Goal: Transaction & Acquisition: Purchase product/service

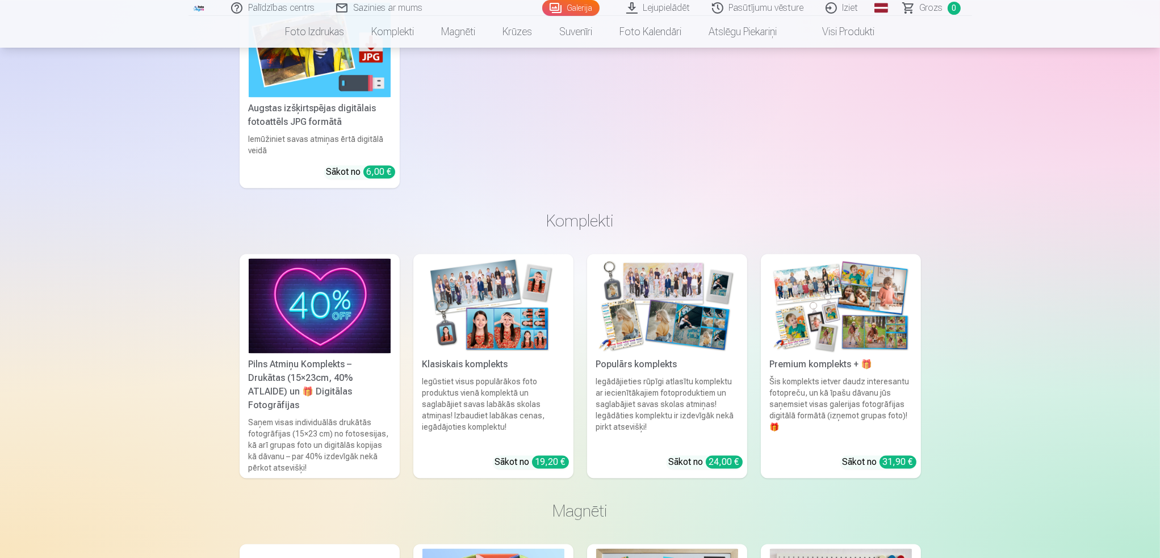
scroll to position [2953, 0]
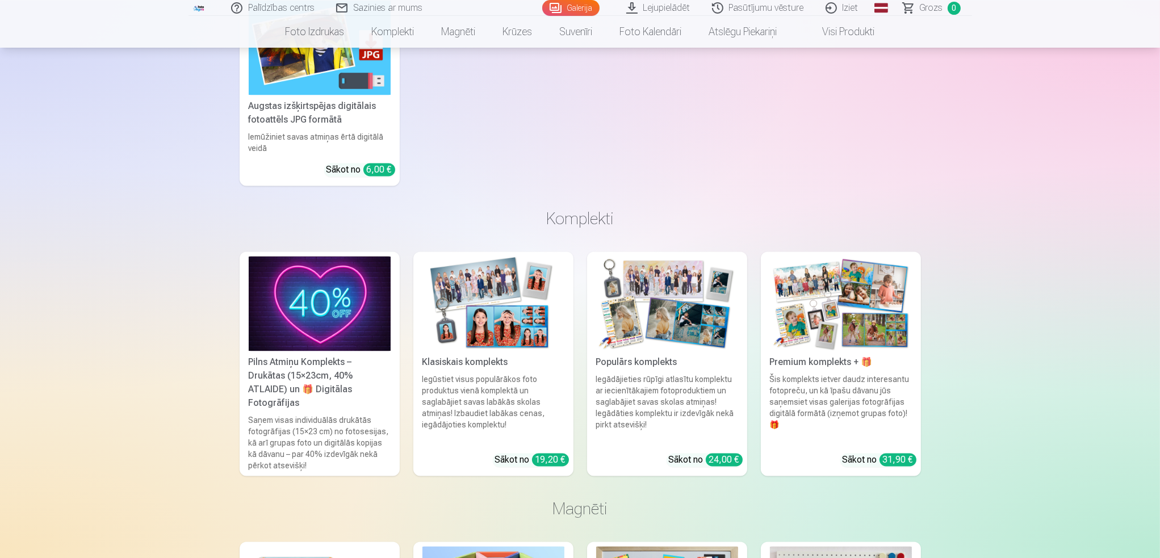
click at [337, 312] on img at bounding box center [320, 303] width 142 height 95
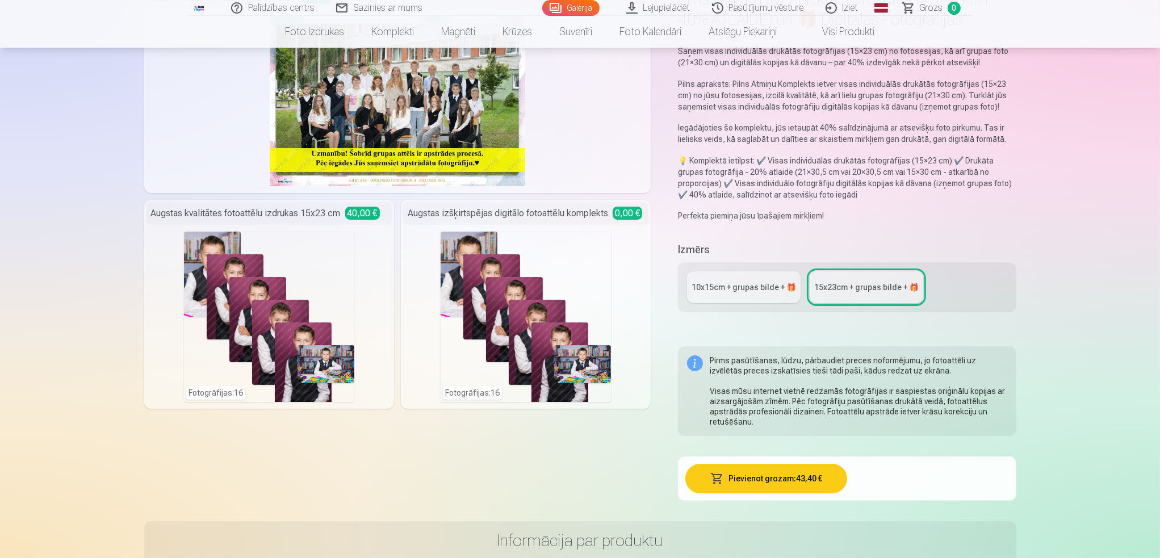
scroll to position [57, 0]
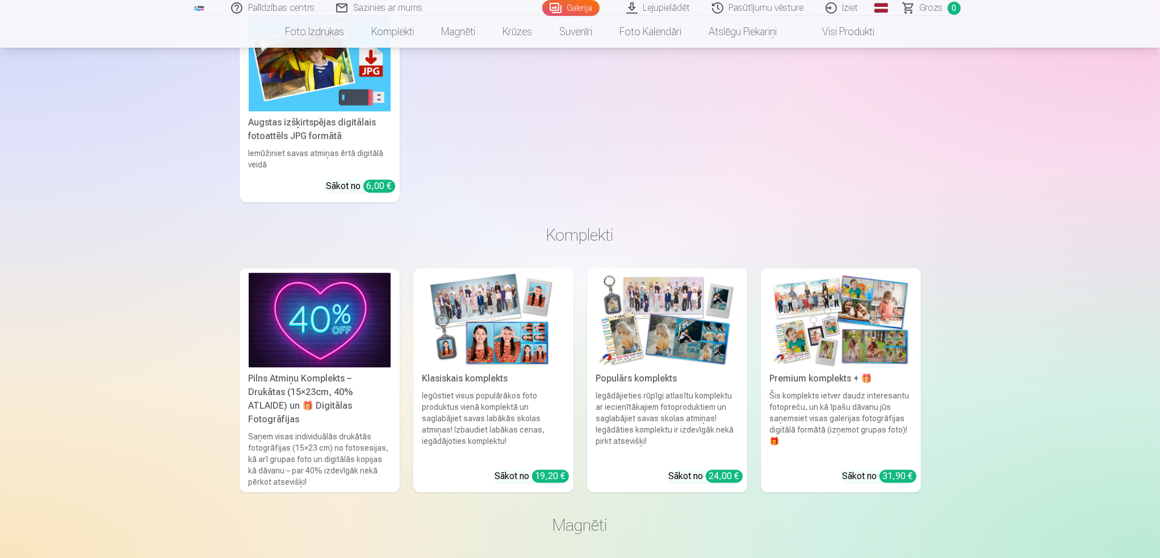
scroll to position [3010, 0]
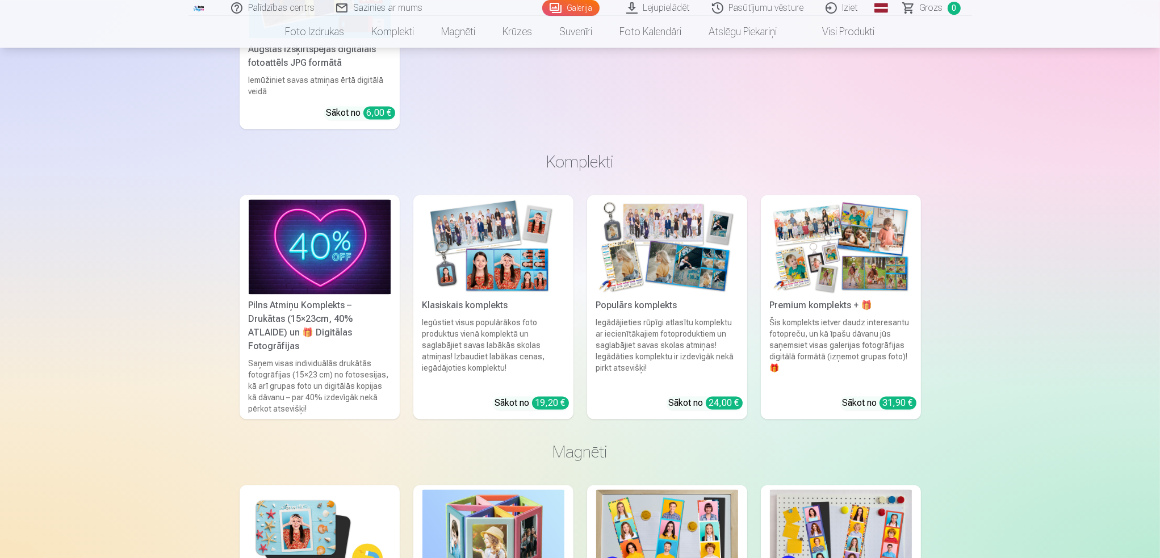
click at [529, 250] on img at bounding box center [493, 246] width 142 height 95
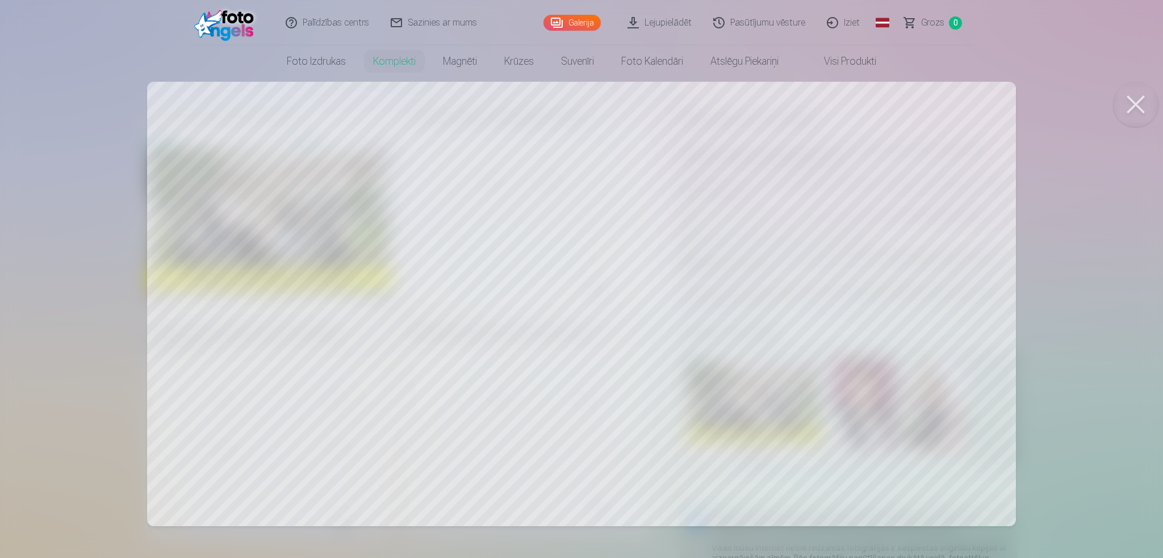
click at [1136, 111] on button at bounding box center [1135, 104] width 45 height 45
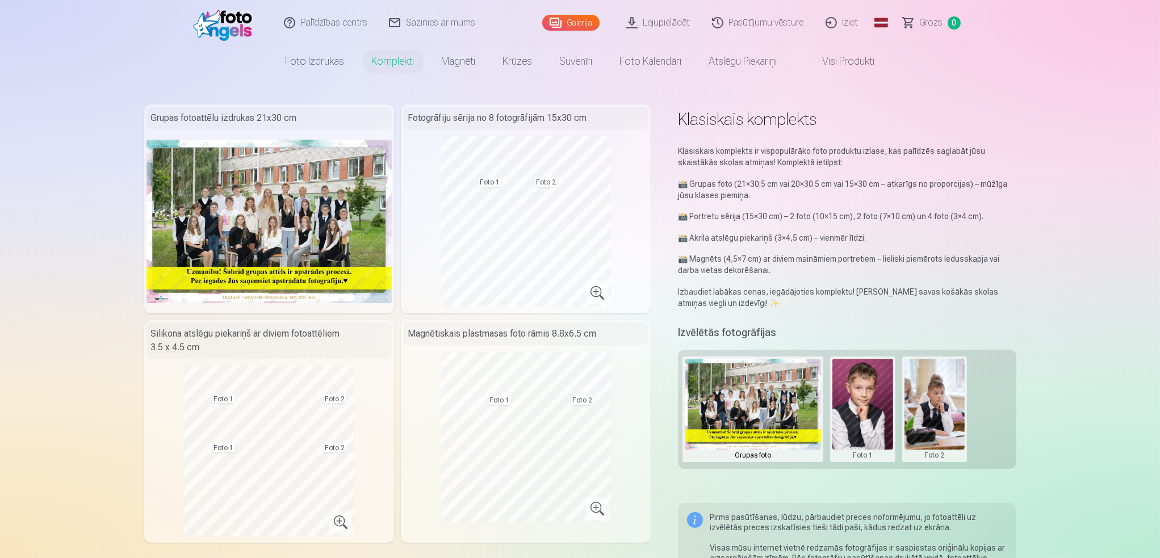
click at [850, 388] on button at bounding box center [862, 409] width 61 height 101
click at [907, 236] on div at bounding box center [580, 279] width 1160 height 558
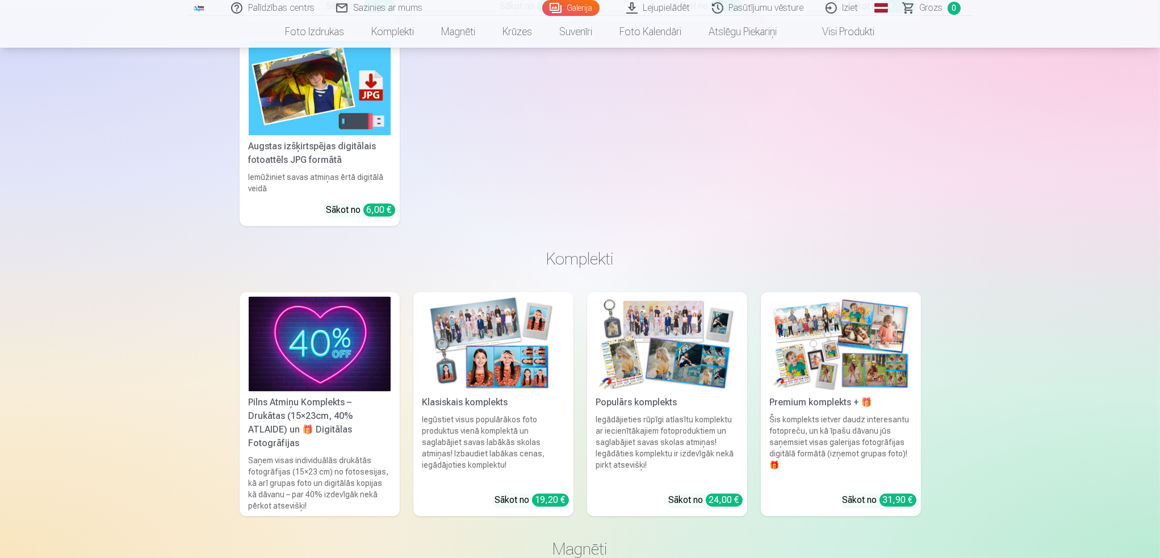
scroll to position [3066, 0]
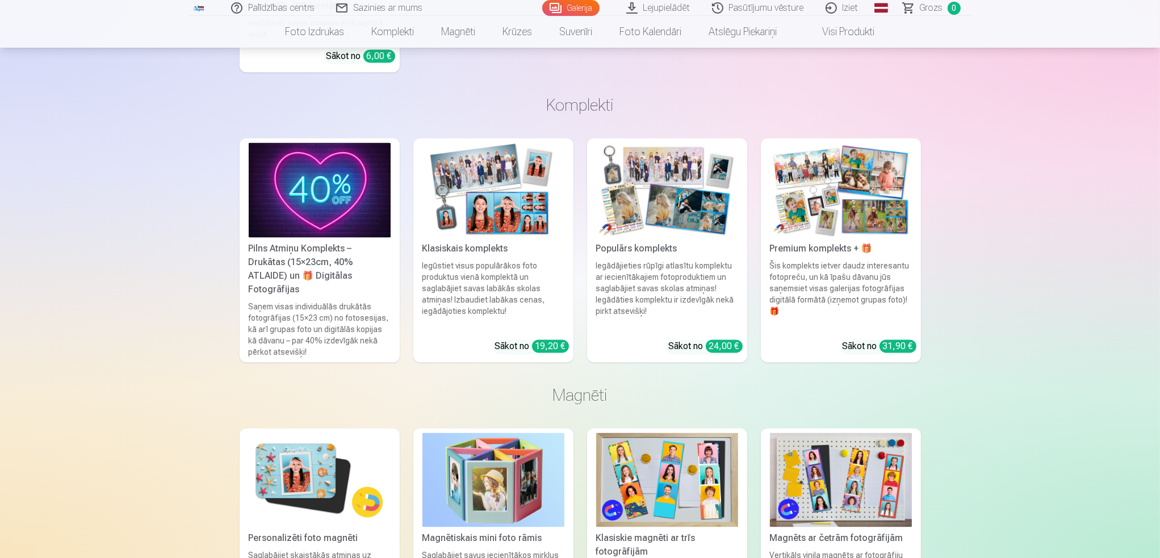
click at [327, 258] on div "Pilns Atmiņu Komplekts – Drukātas (15×23cm, 40% ATLAIDE) un 🎁 Digitālas Fotogrā…" at bounding box center [319, 269] width 151 height 55
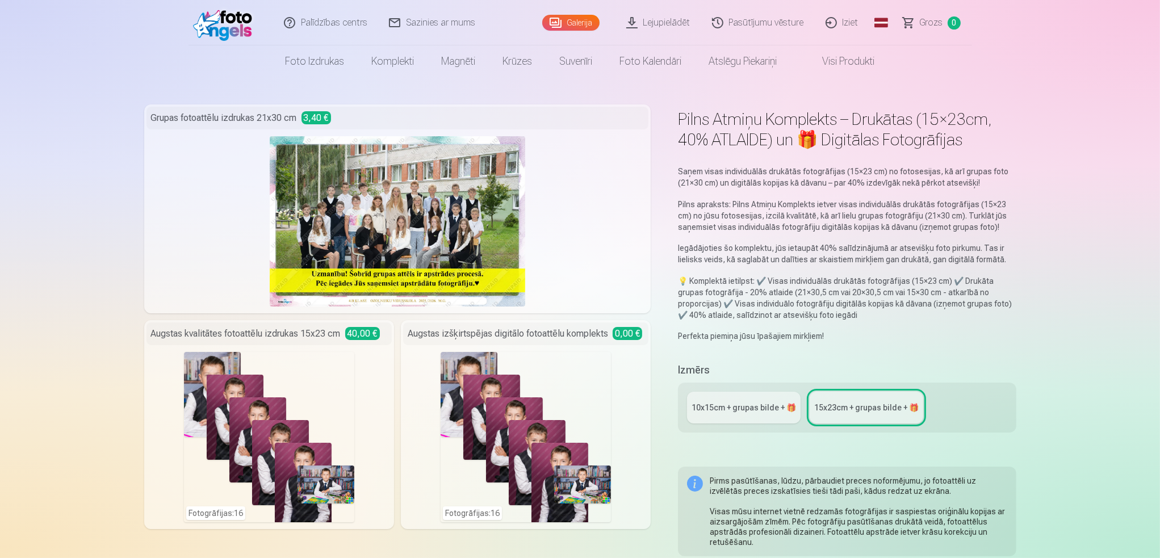
click at [326, 327] on div "Augstas kvalitātes fotoattēlu izdrukas 15x23 cm 40,00 €" at bounding box center [269, 334] width 245 height 23
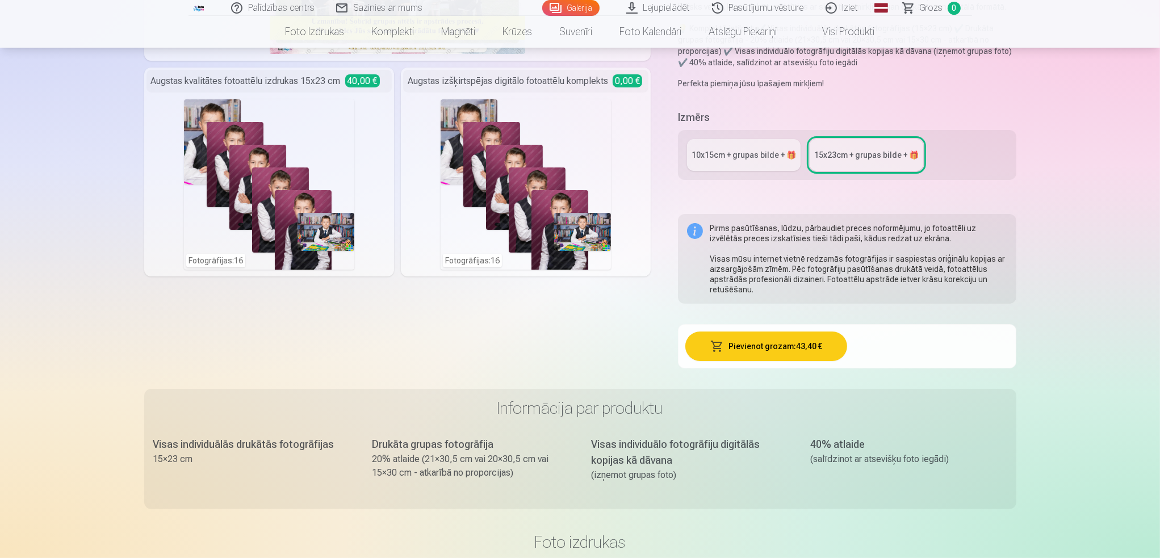
scroll to position [114, 0]
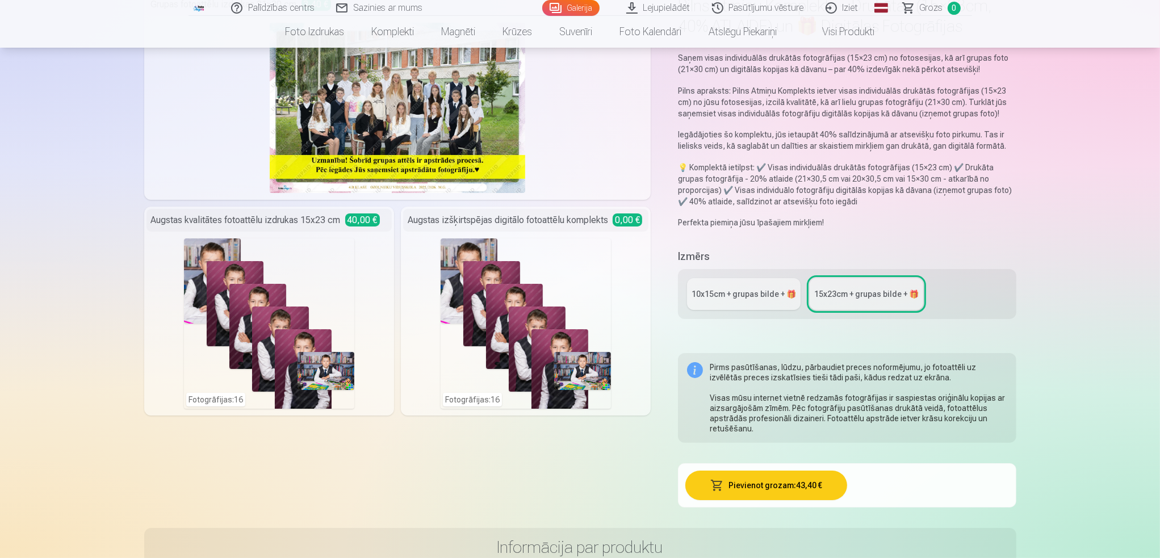
click at [728, 304] on link "10x15сm + grupas bilde + 🎁" at bounding box center [744, 294] width 114 height 32
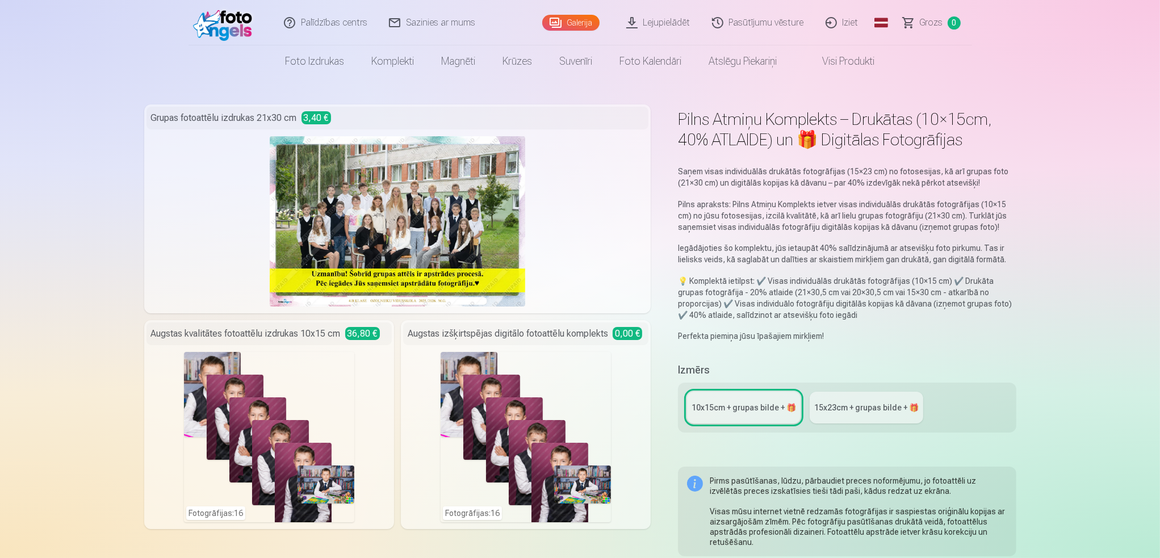
click at [643, 29] on link "Lejupielādēt" at bounding box center [659, 22] width 86 height 45
drag, startPoint x: 469, startPoint y: 470, endPoint x: 476, endPoint y: 483, distance: 14.2
click at [476, 483] on div "Fotogrāfijas : 16" at bounding box center [526, 437] width 170 height 170
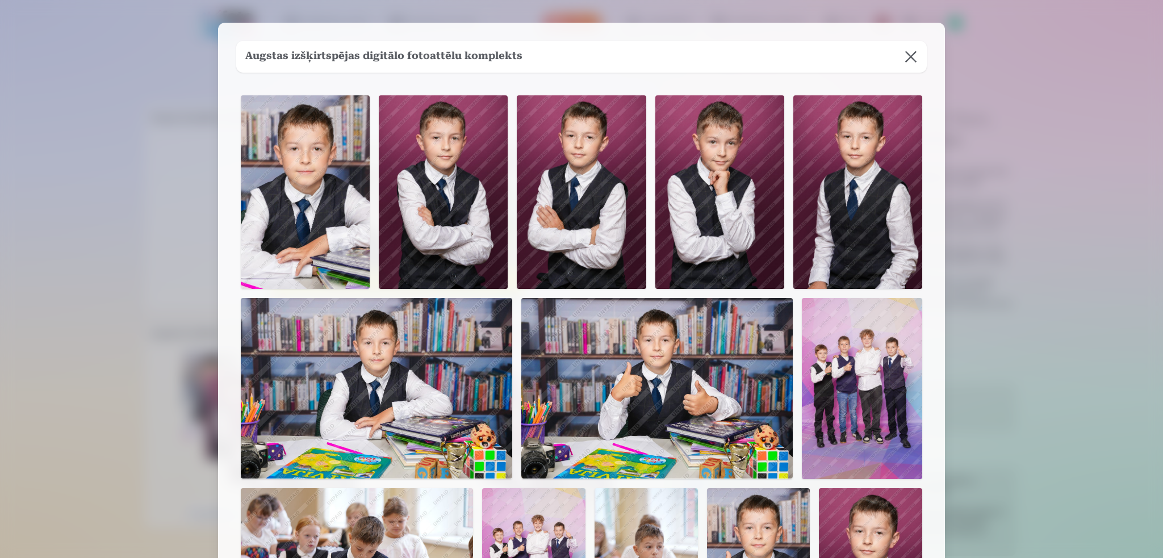
click at [909, 60] on button at bounding box center [911, 57] width 32 height 32
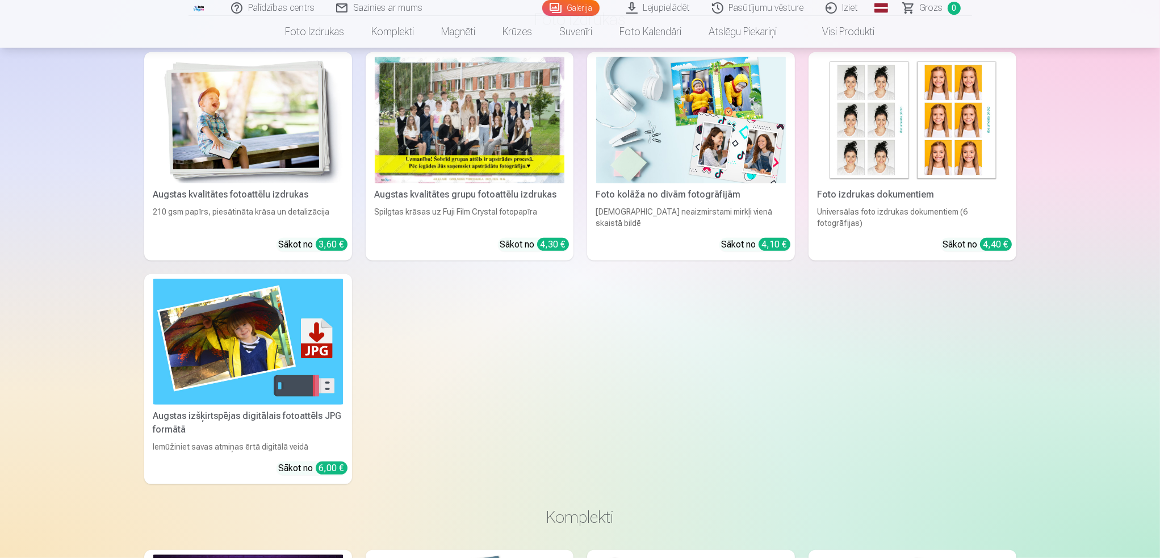
scroll to position [795, 0]
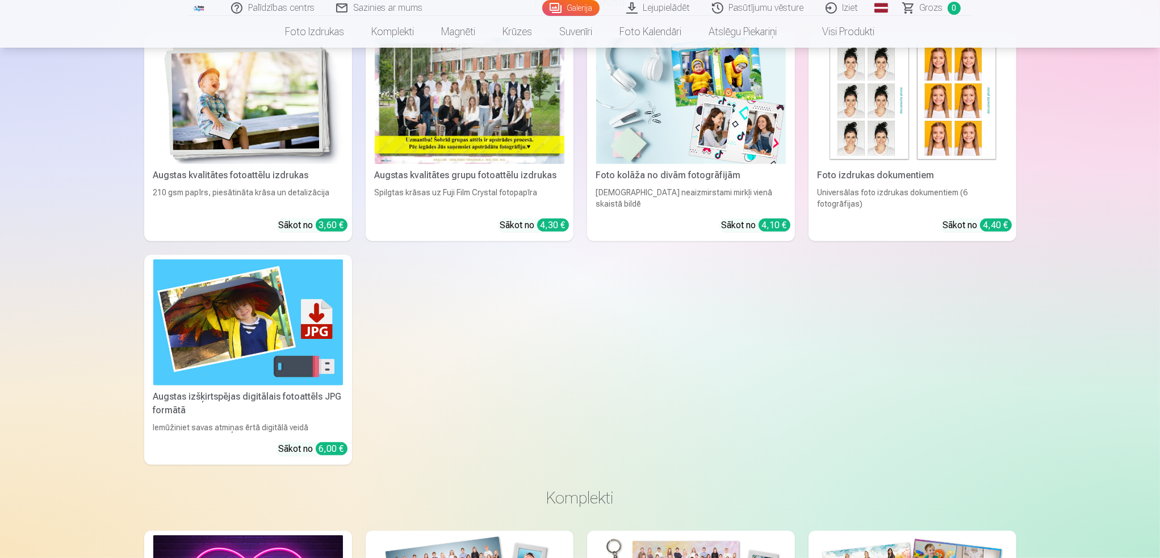
click at [267, 302] on img at bounding box center [248, 323] width 190 height 127
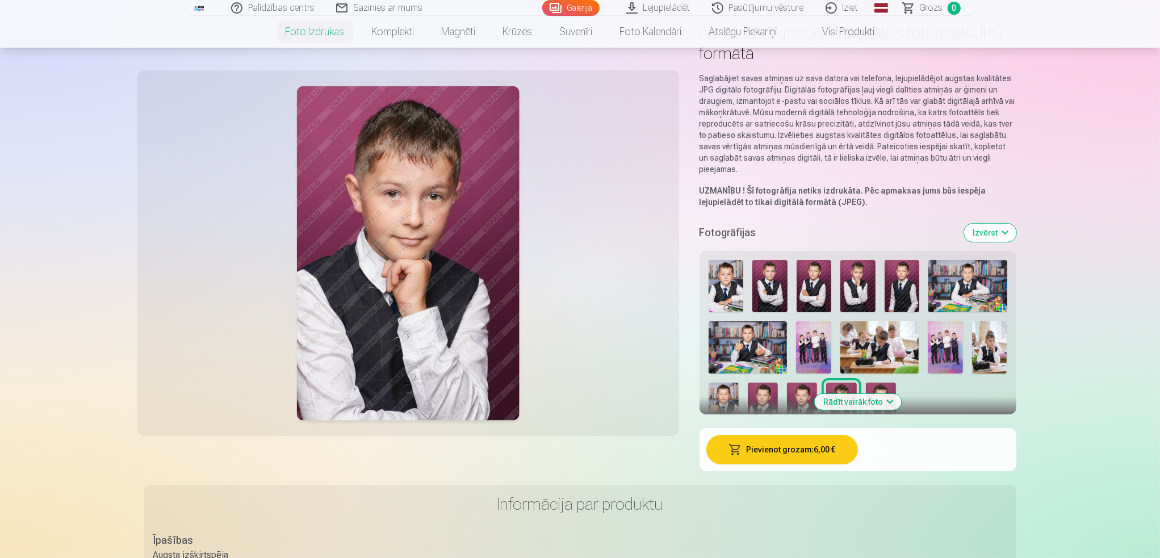
scroll to position [170, 0]
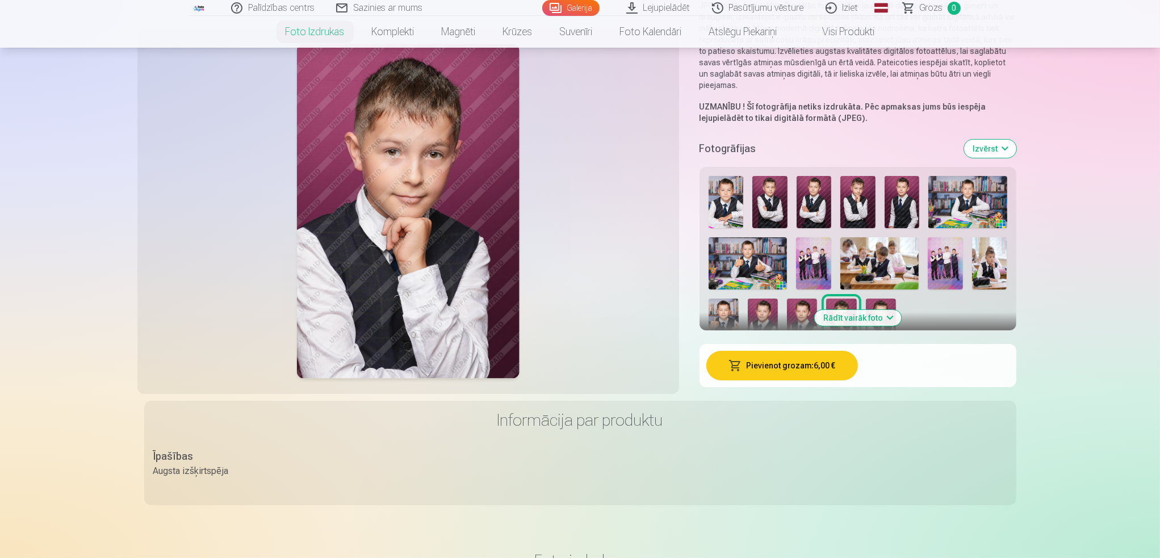
click at [812, 203] on img at bounding box center [814, 202] width 35 height 52
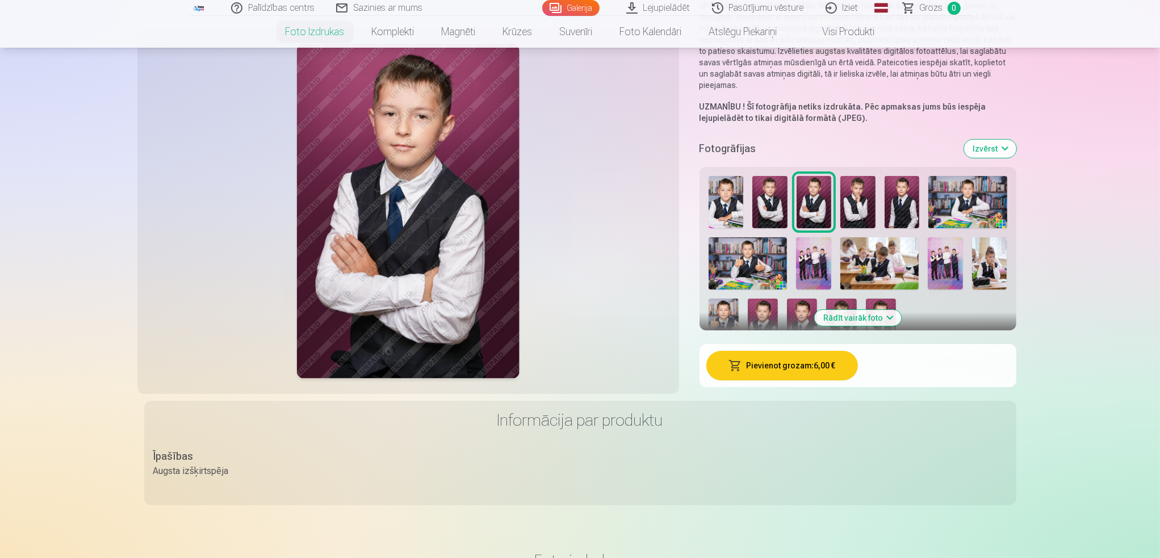
click at [756, 228] on div at bounding box center [858, 260] width 308 height 178
click at [745, 270] on img at bounding box center [748, 263] width 79 height 52
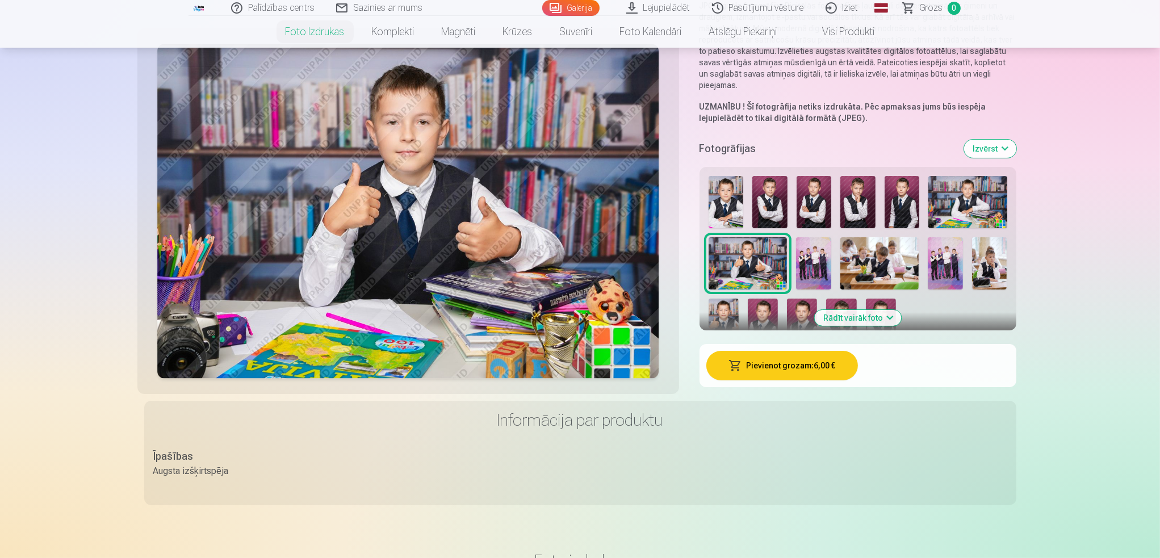
click at [957, 236] on div at bounding box center [858, 260] width 308 height 178
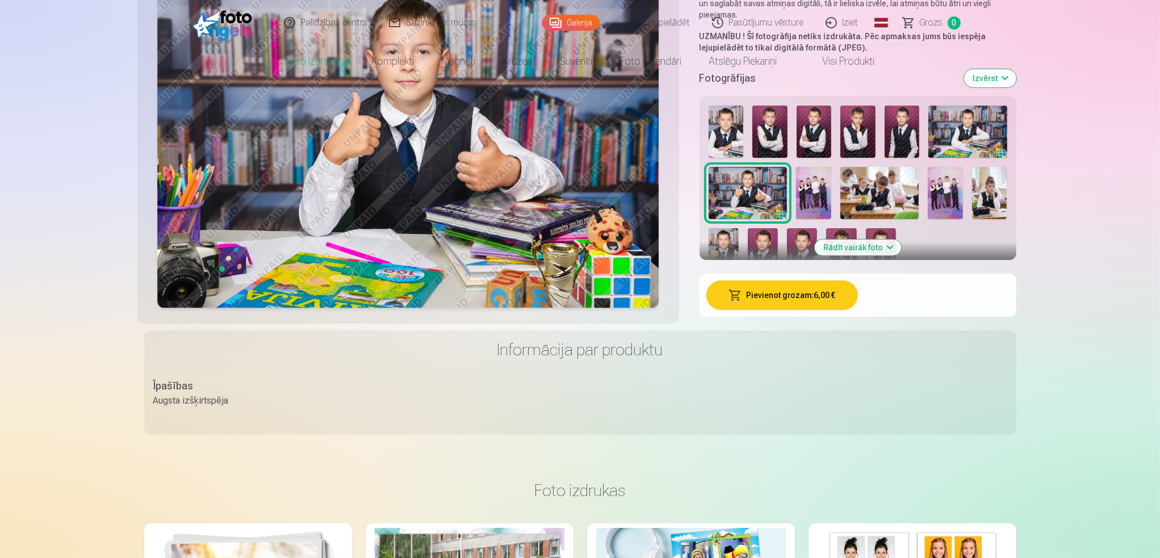
scroll to position [284, 0]
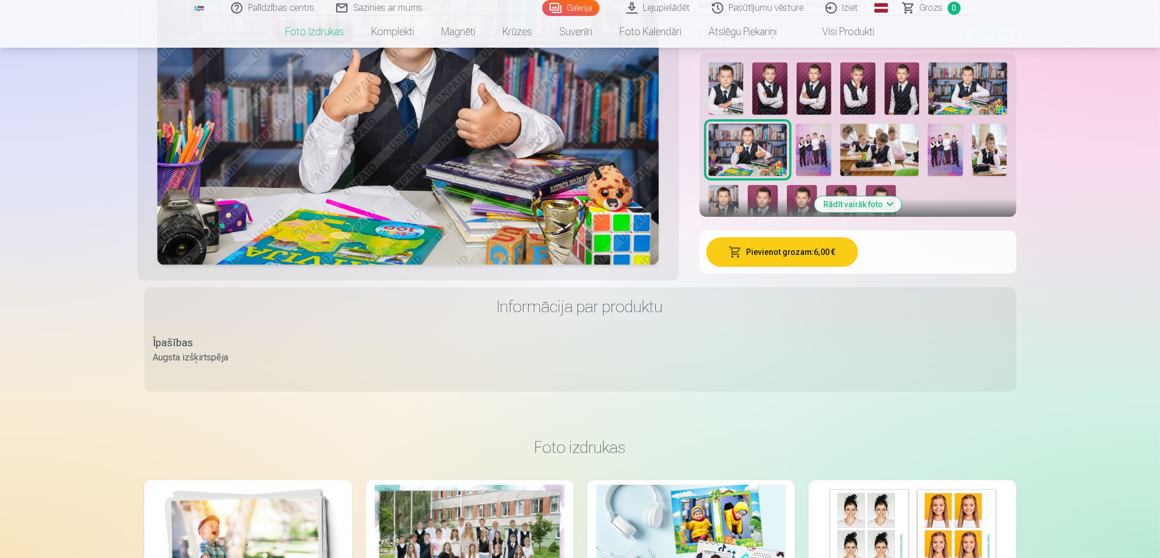
click at [888, 201] on button "Rādīt vairāk foto" at bounding box center [857, 204] width 87 height 16
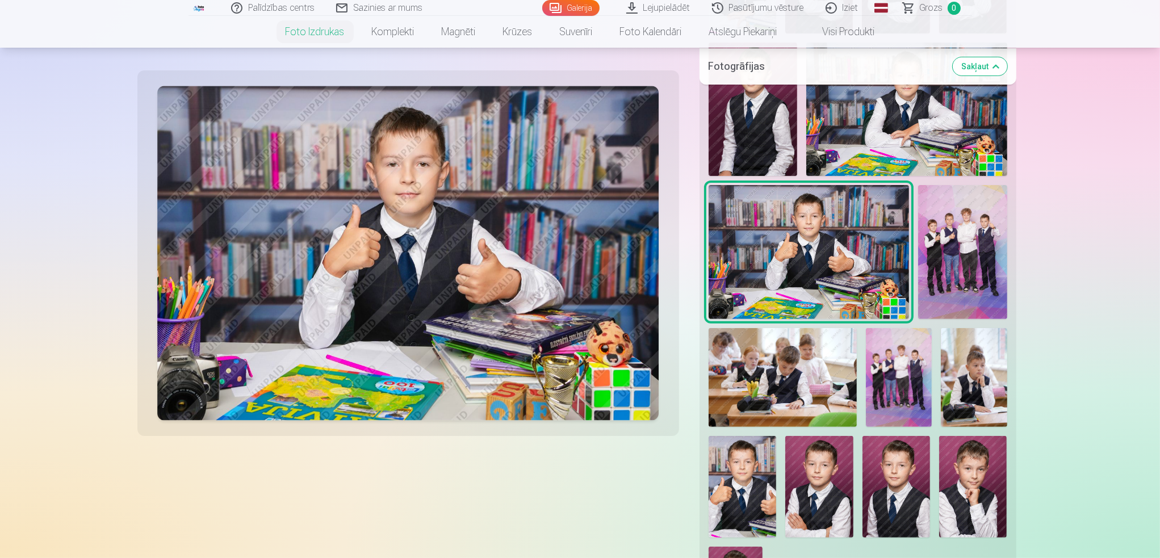
scroll to position [341, 0]
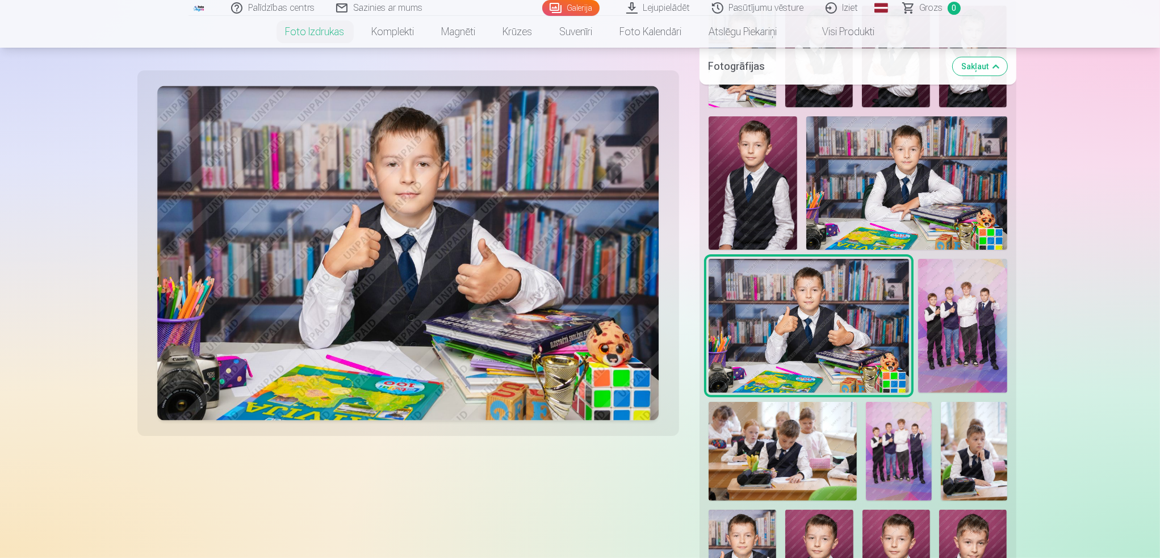
click at [967, 344] on img at bounding box center [962, 325] width 89 height 133
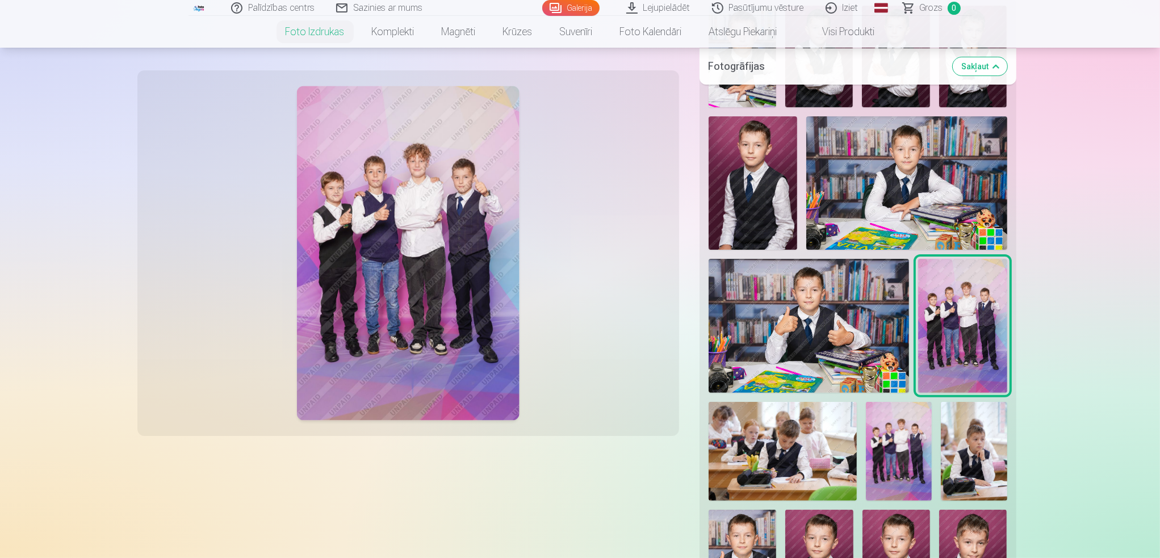
click at [898, 190] on img at bounding box center [906, 182] width 200 height 133
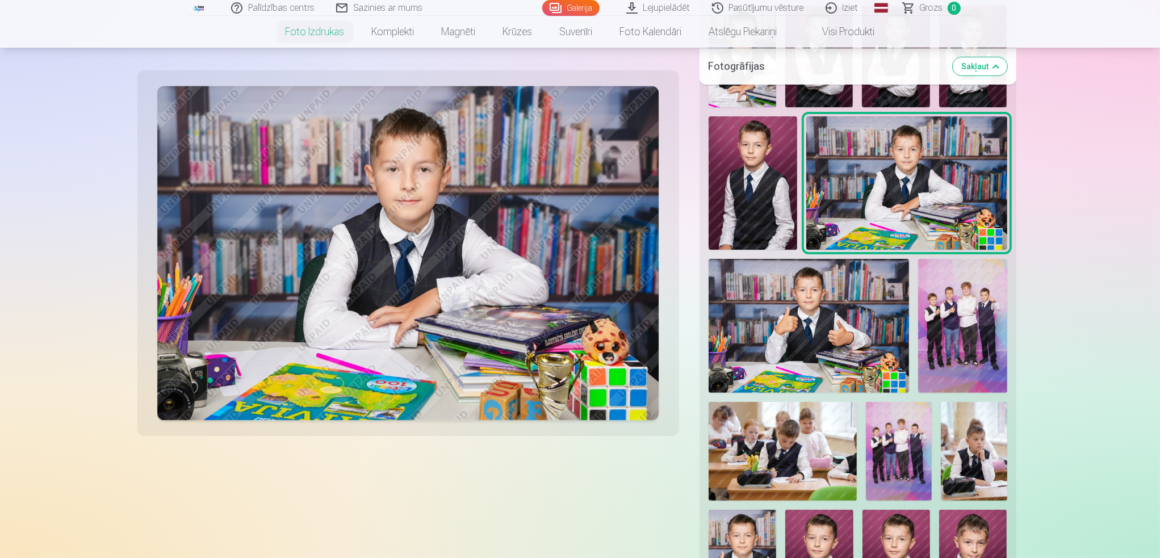
click at [750, 468] on img at bounding box center [783, 451] width 149 height 99
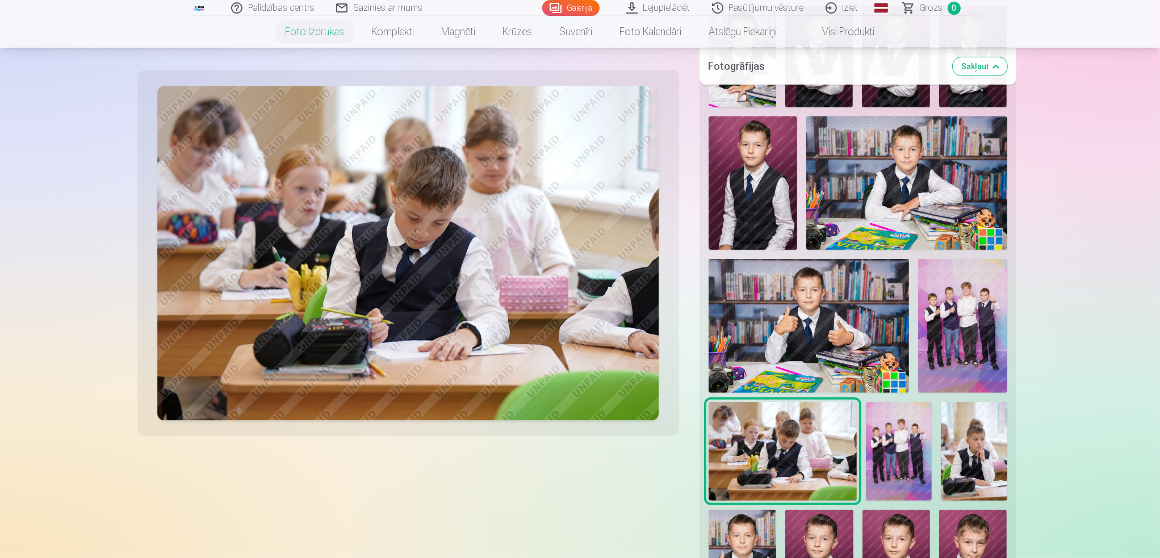
click at [905, 440] on img at bounding box center [899, 451] width 66 height 99
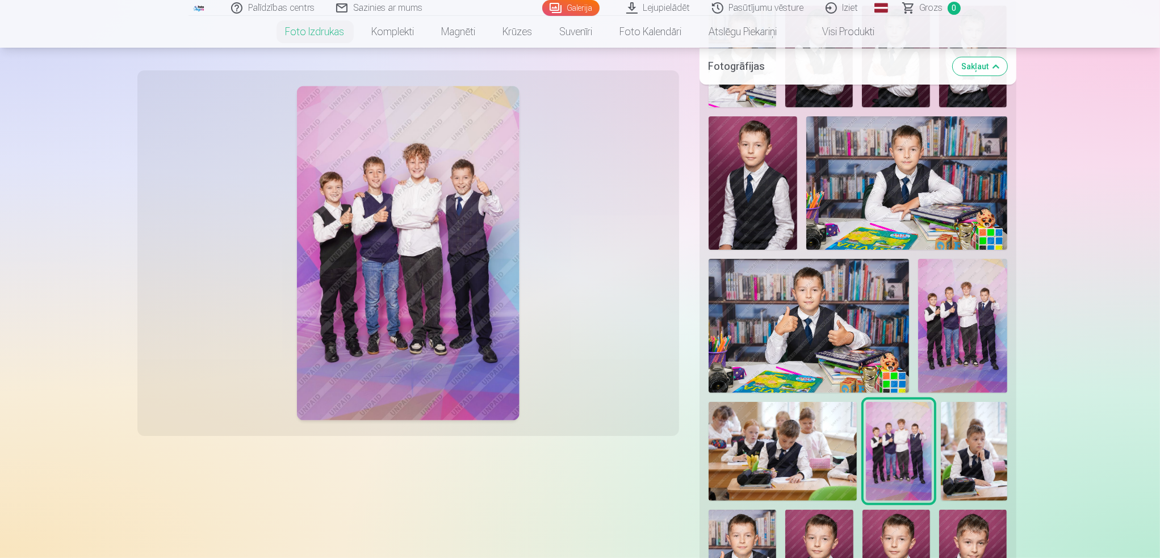
click at [970, 453] on img at bounding box center [974, 451] width 66 height 99
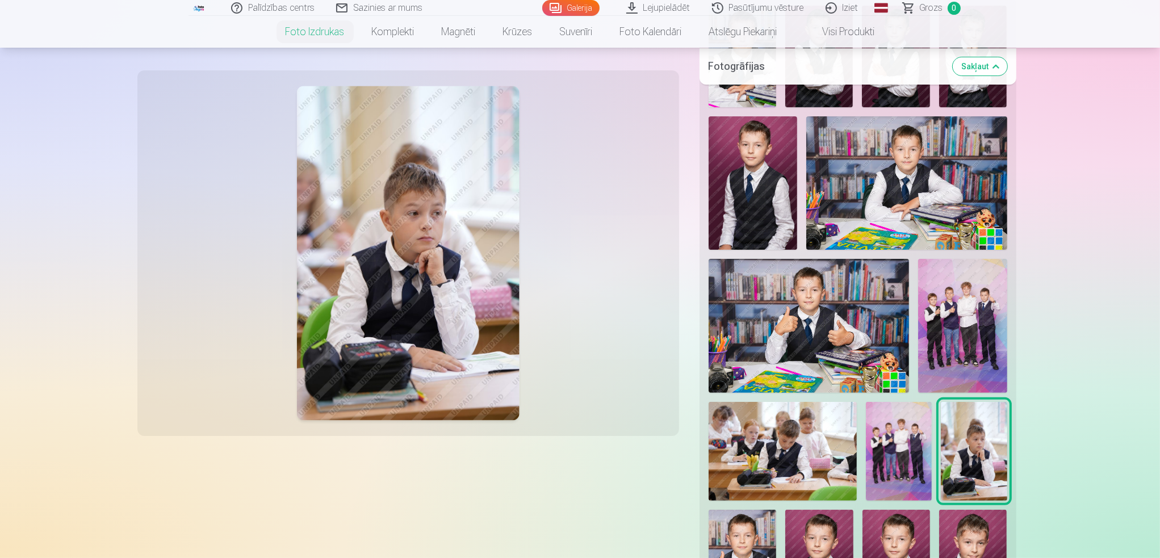
click at [934, 345] on img at bounding box center [962, 325] width 89 height 133
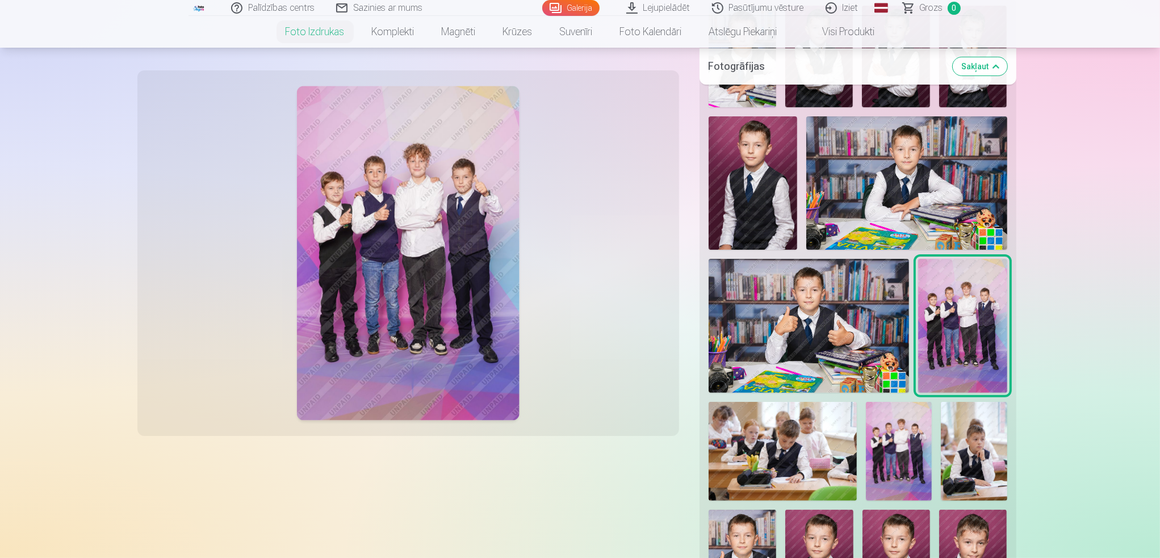
click at [905, 450] on img at bounding box center [899, 451] width 66 height 99
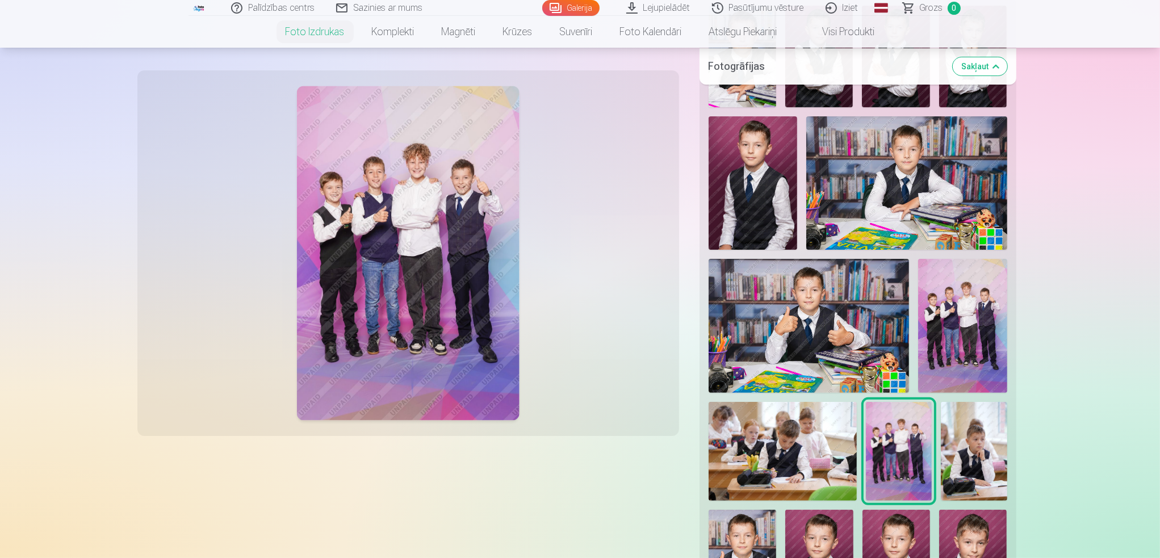
click at [980, 480] on img at bounding box center [974, 451] width 66 height 99
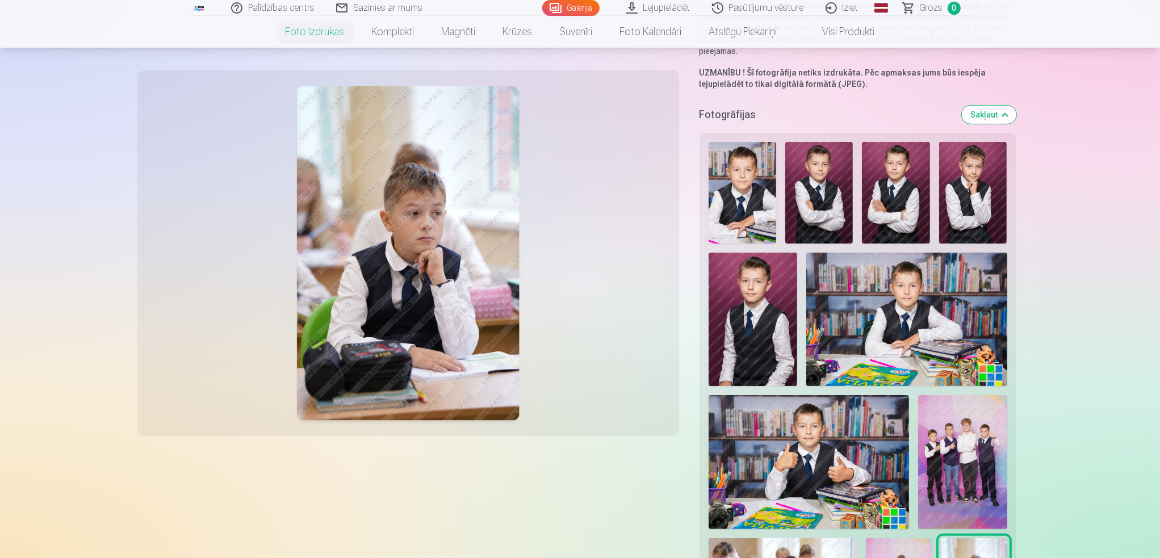
scroll to position [170, 0]
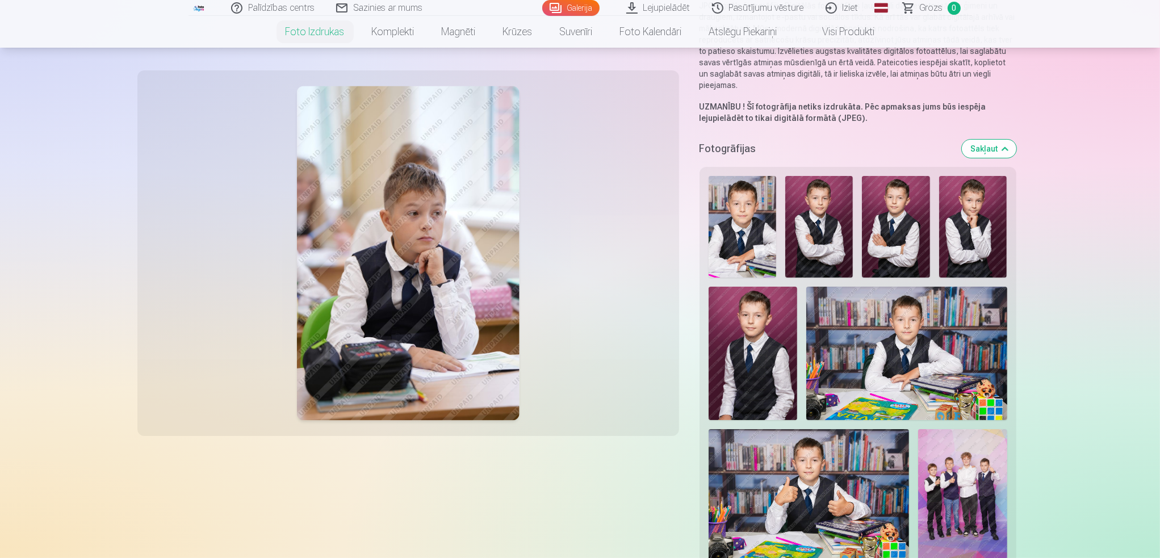
click at [733, 223] on img at bounding box center [743, 227] width 68 height 102
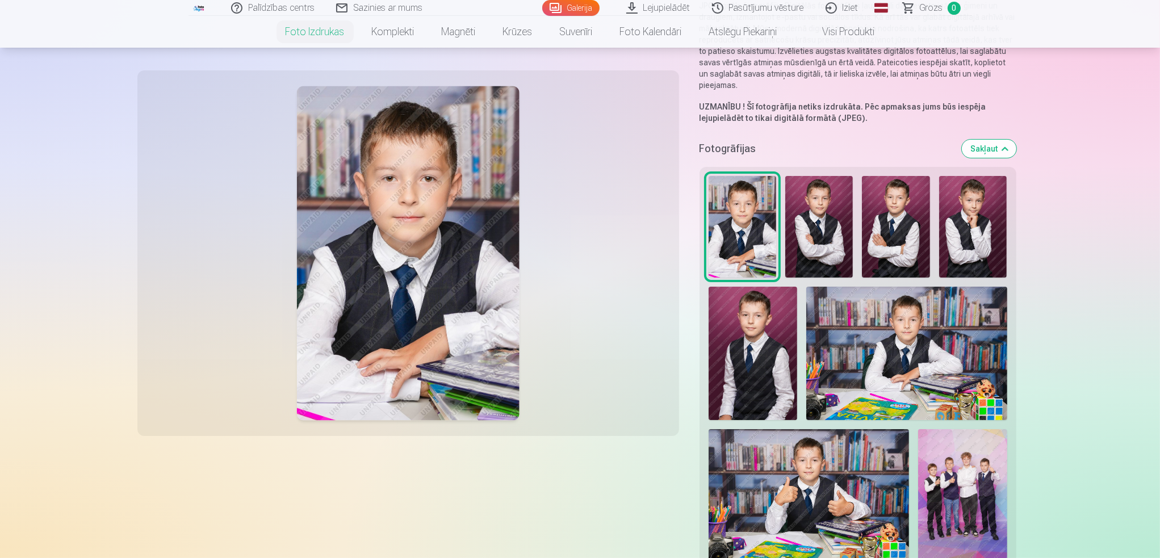
click at [821, 234] on img at bounding box center [819, 227] width 68 height 102
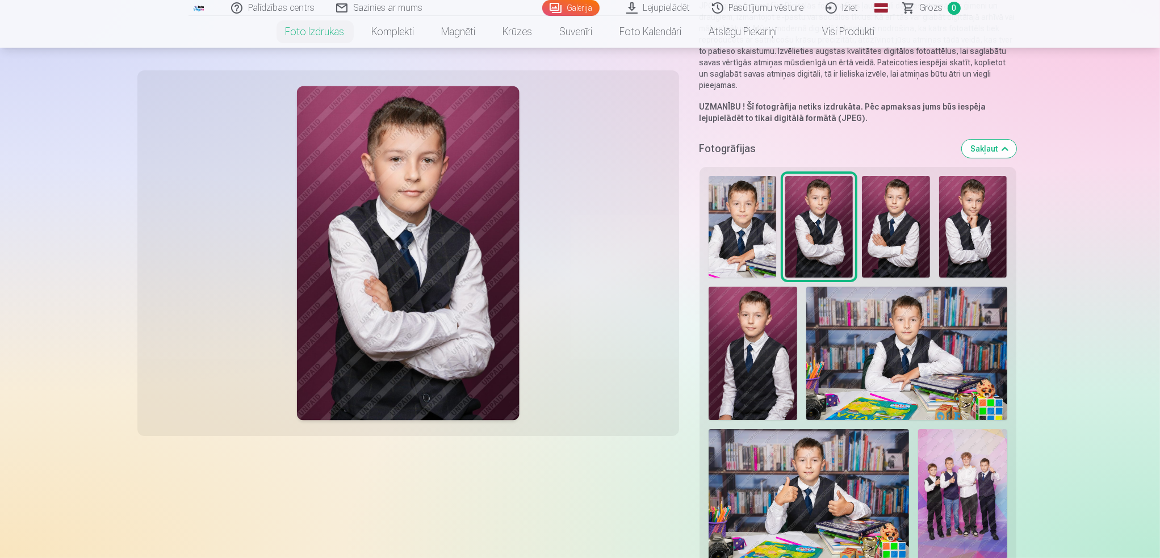
click at [942, 237] on img at bounding box center [973, 227] width 68 height 102
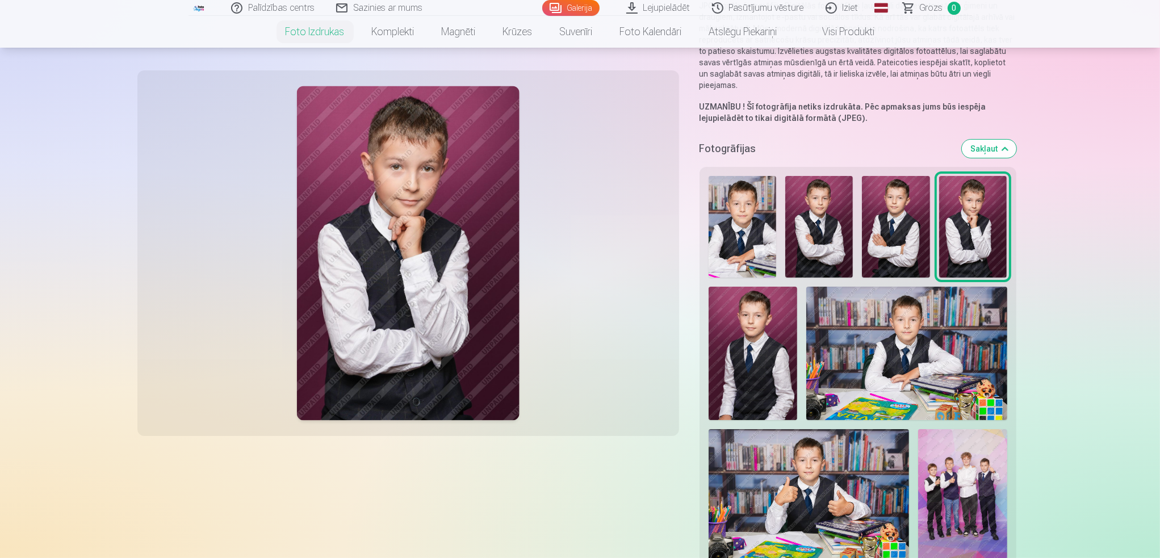
click at [969, 239] on img at bounding box center [973, 227] width 68 height 102
click at [746, 340] on img at bounding box center [753, 353] width 89 height 133
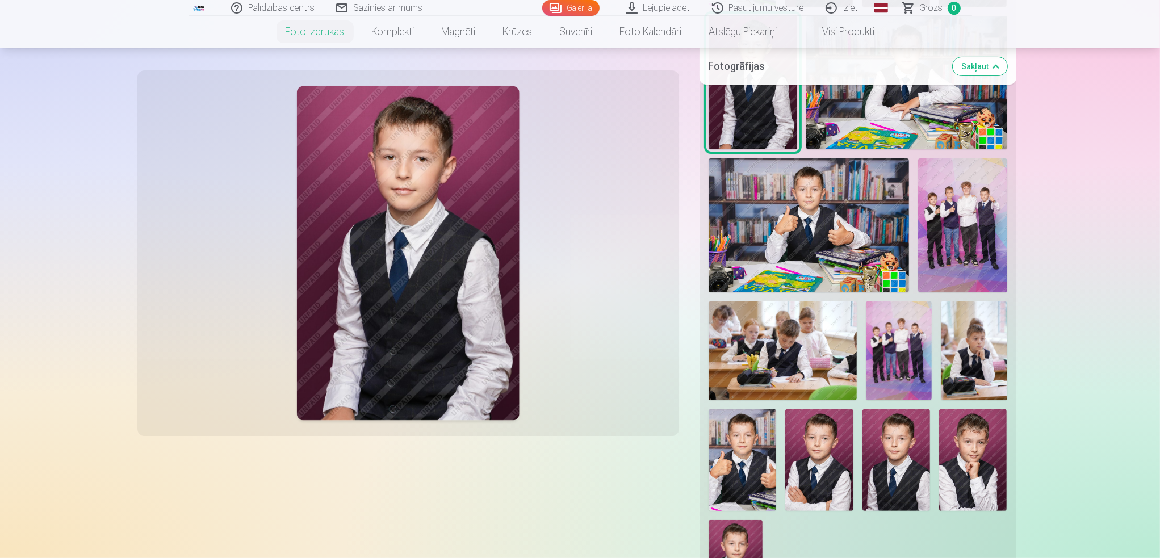
scroll to position [454, 0]
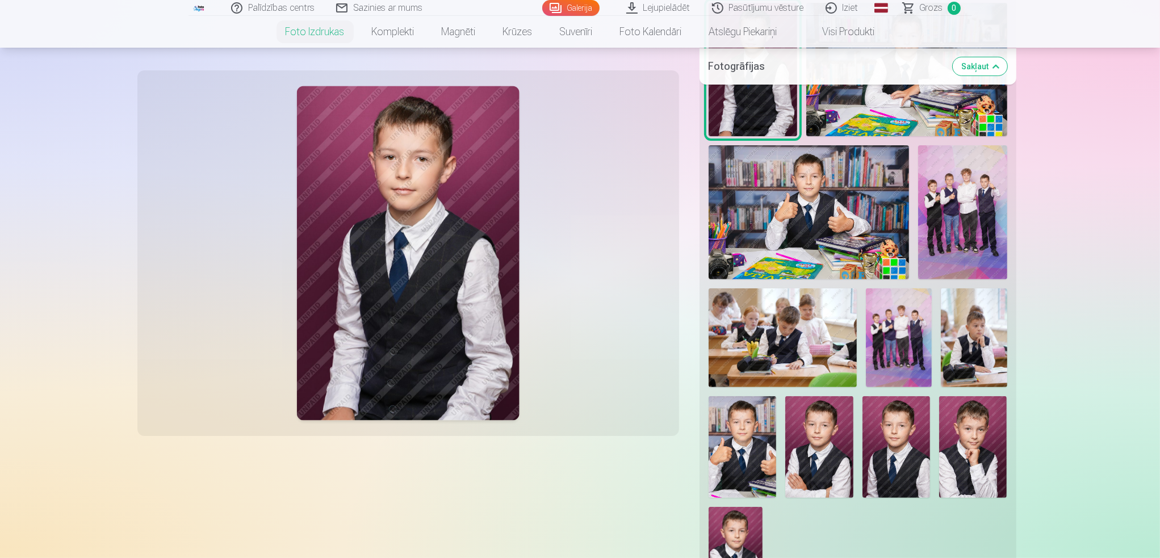
drag, startPoint x: 816, startPoint y: 437, endPoint x: 842, endPoint y: 441, distance: 25.9
click at [816, 437] on img at bounding box center [819, 447] width 68 height 102
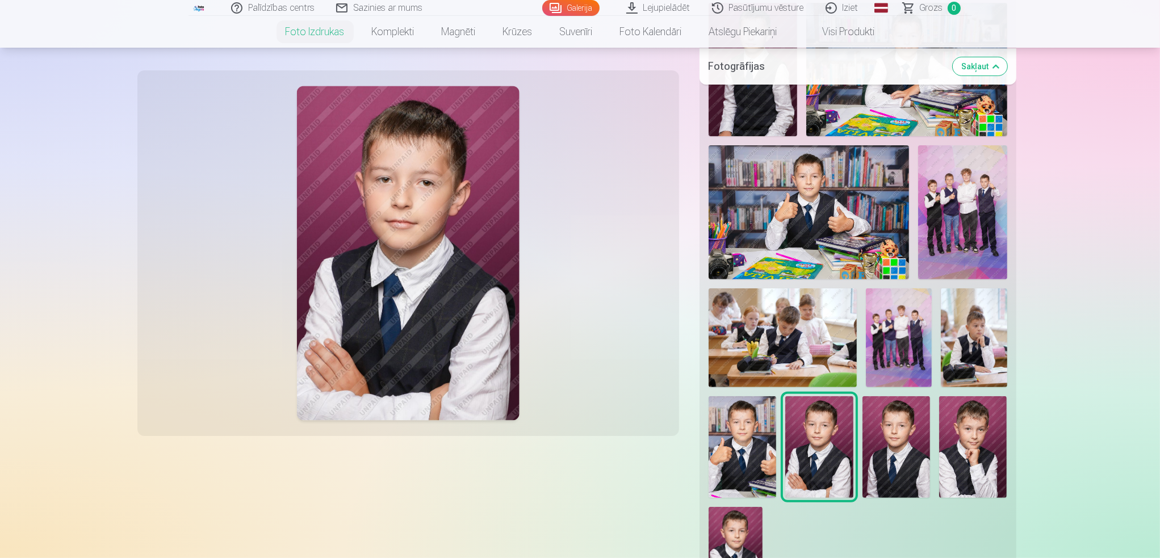
click at [767, 442] on img at bounding box center [743, 447] width 68 height 102
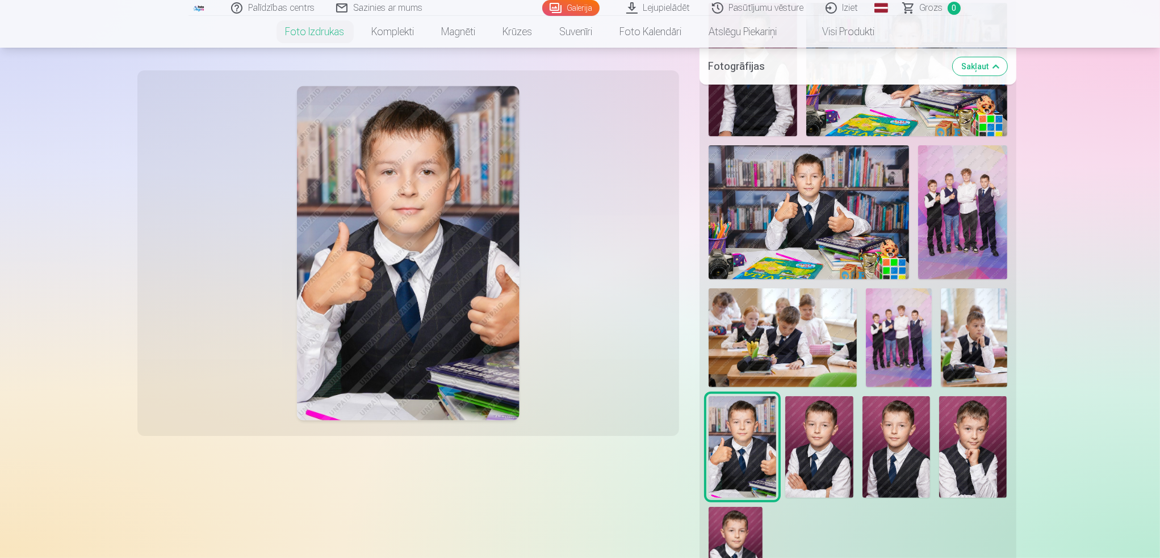
click at [805, 447] on img at bounding box center [819, 447] width 68 height 102
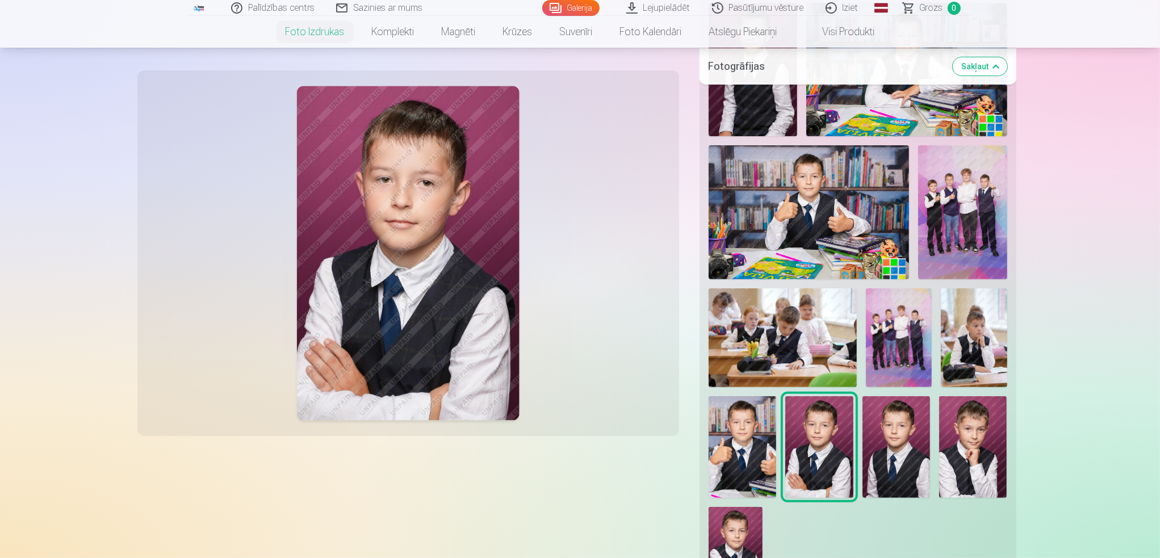
click at [895, 442] on img at bounding box center [897, 447] width 68 height 102
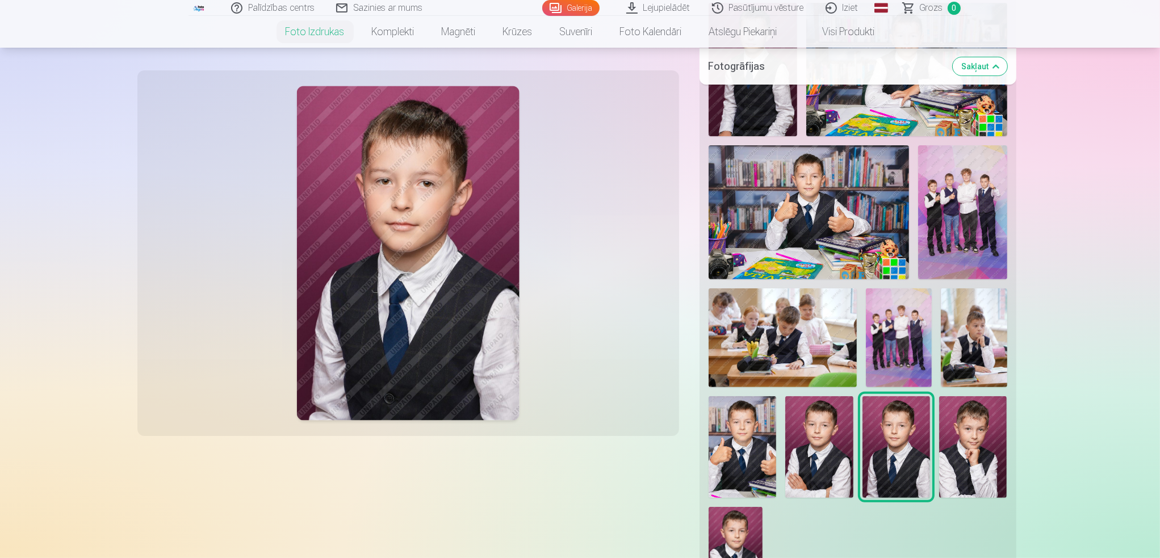
click at [989, 444] on img at bounding box center [973, 447] width 68 height 102
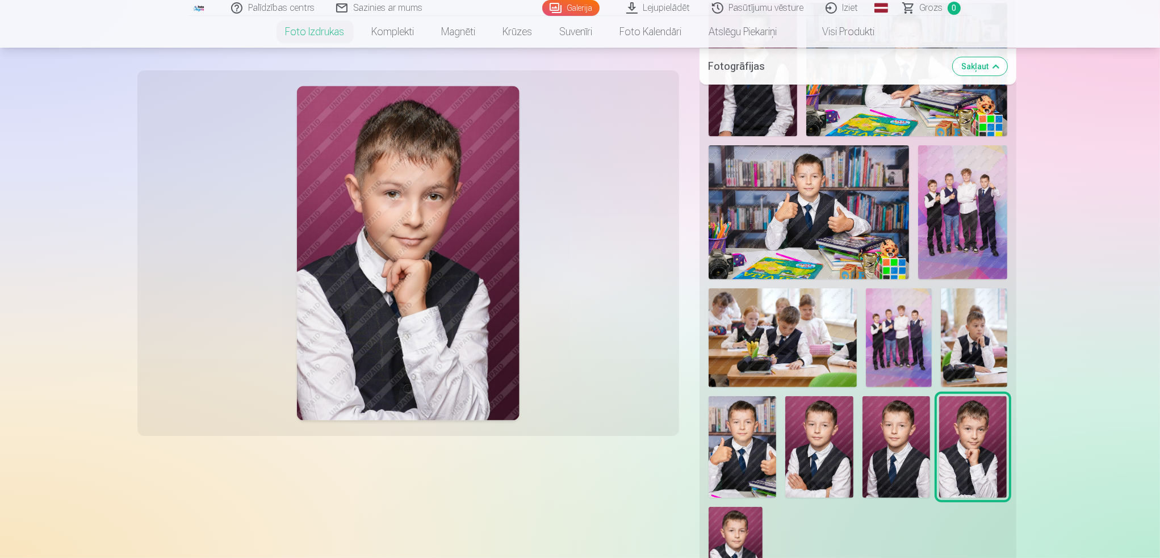
click at [746, 524] on img at bounding box center [736, 548] width 55 height 82
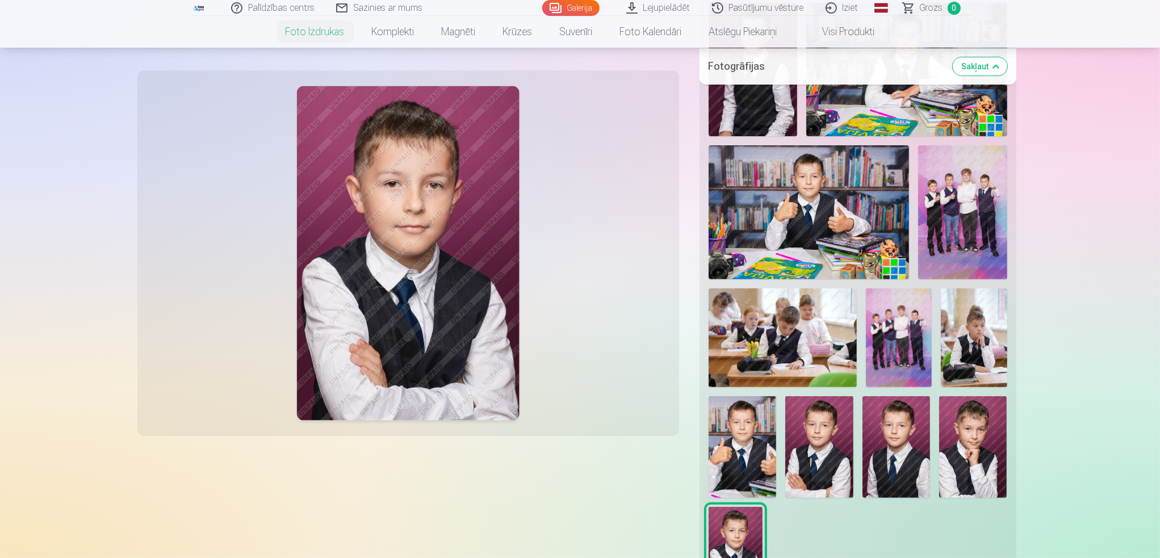
click at [1003, 451] on img at bounding box center [973, 447] width 68 height 102
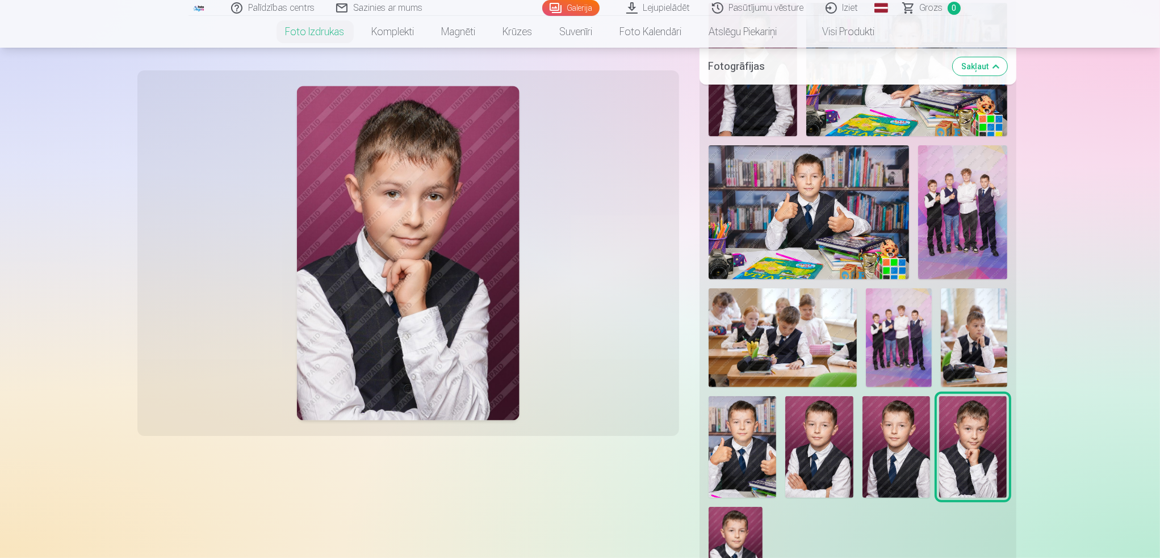
click at [896, 437] on img at bounding box center [897, 447] width 68 height 102
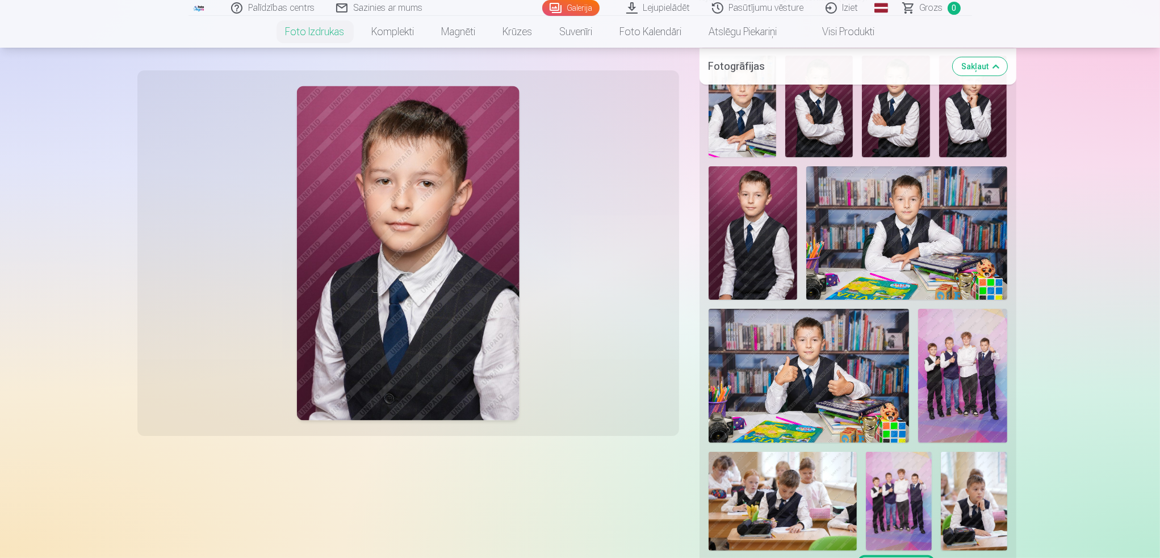
scroll to position [398, 0]
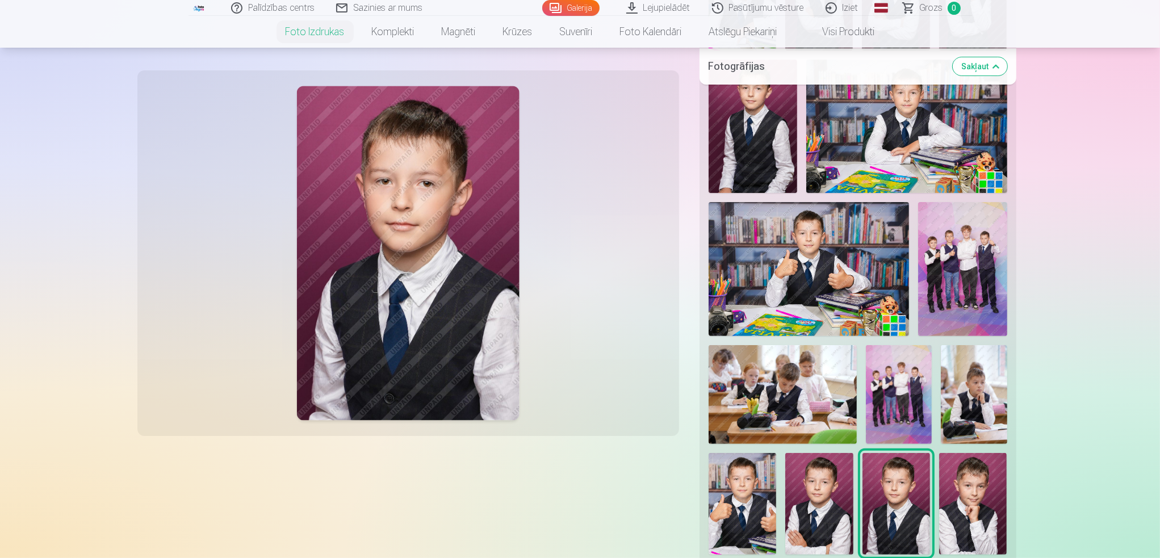
click at [965, 512] on img at bounding box center [973, 504] width 68 height 102
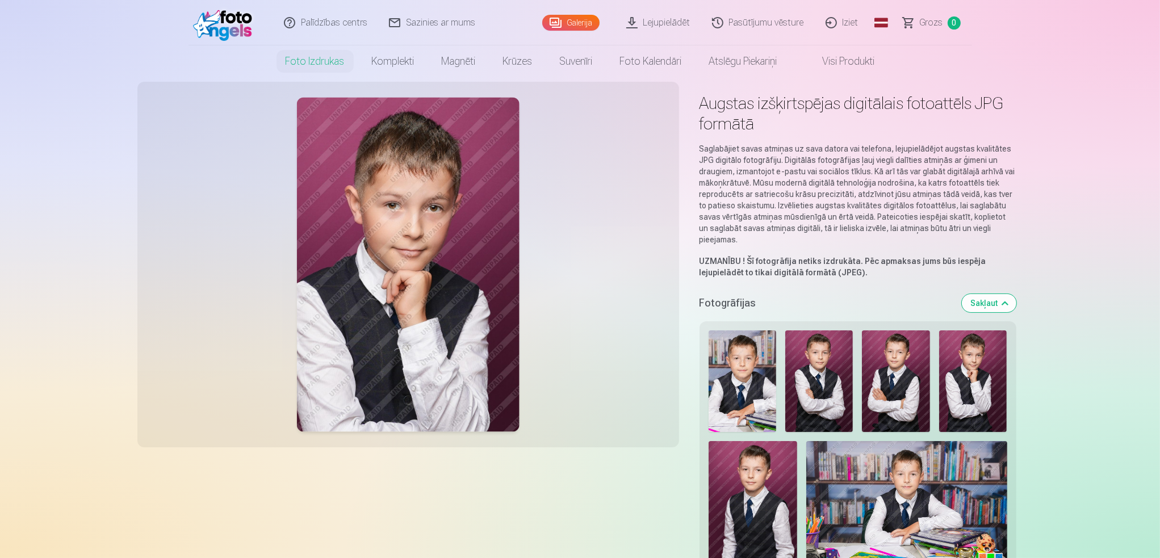
scroll to position [0, 0]
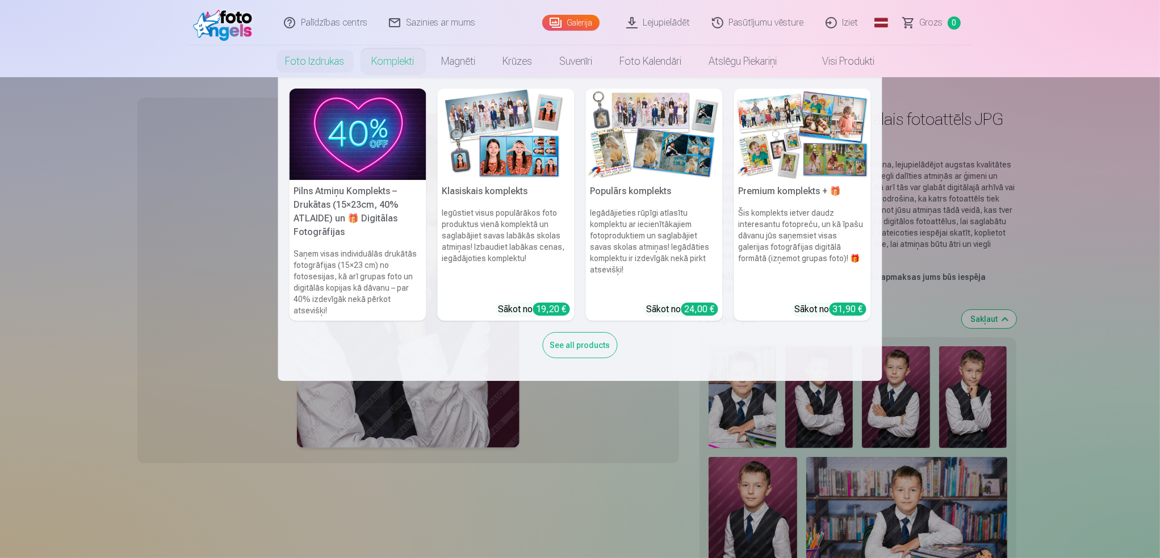
click at [402, 60] on link "Komplekti" at bounding box center [393, 61] width 70 height 32
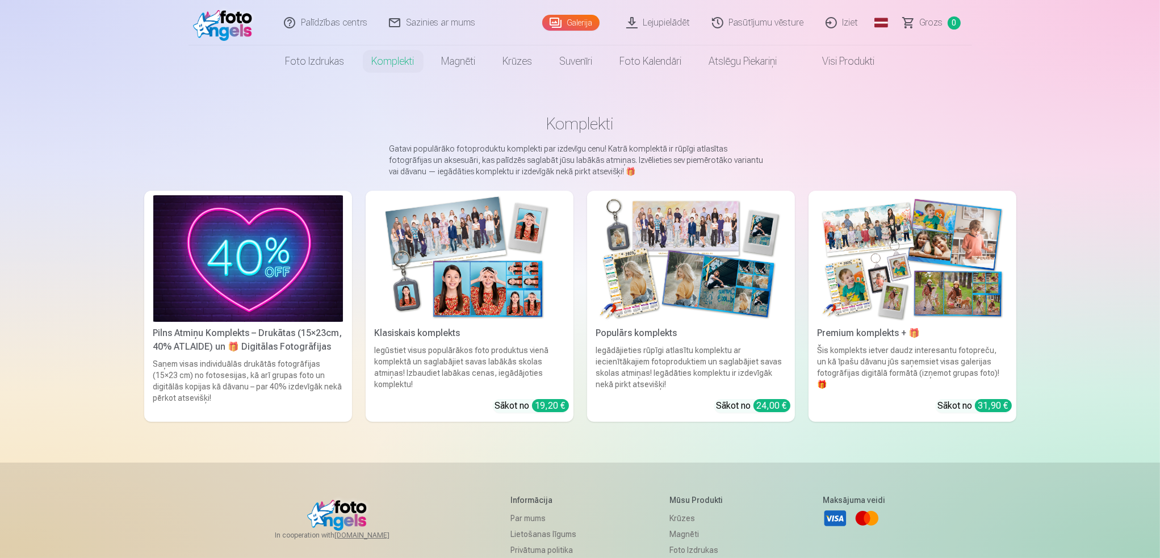
click at [976, 265] on img at bounding box center [913, 258] width 190 height 127
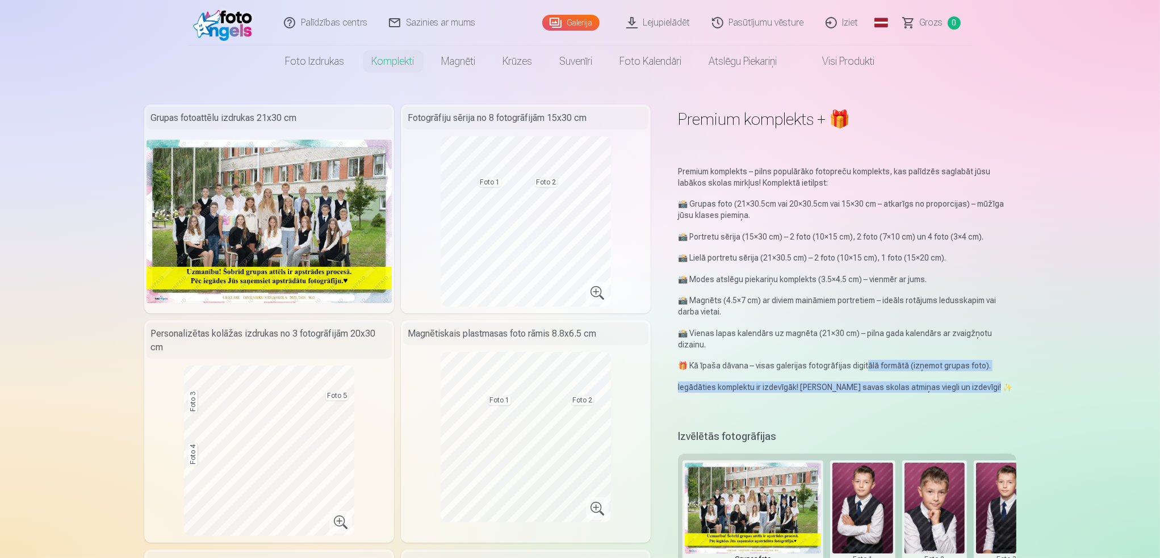
drag, startPoint x: 867, startPoint y: 367, endPoint x: 1020, endPoint y: 372, distance: 153.4
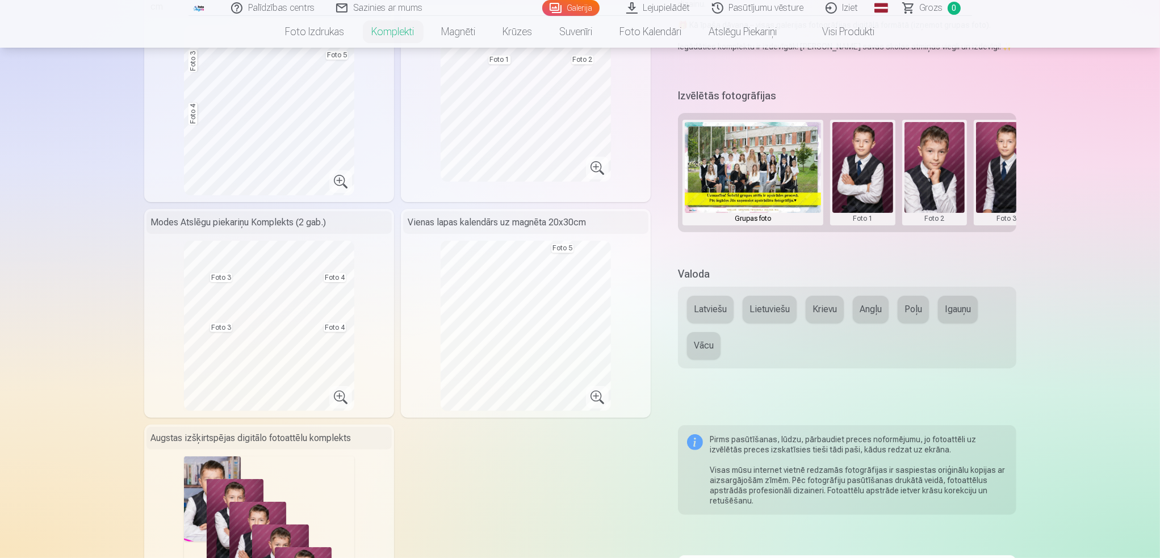
scroll to position [284, 0]
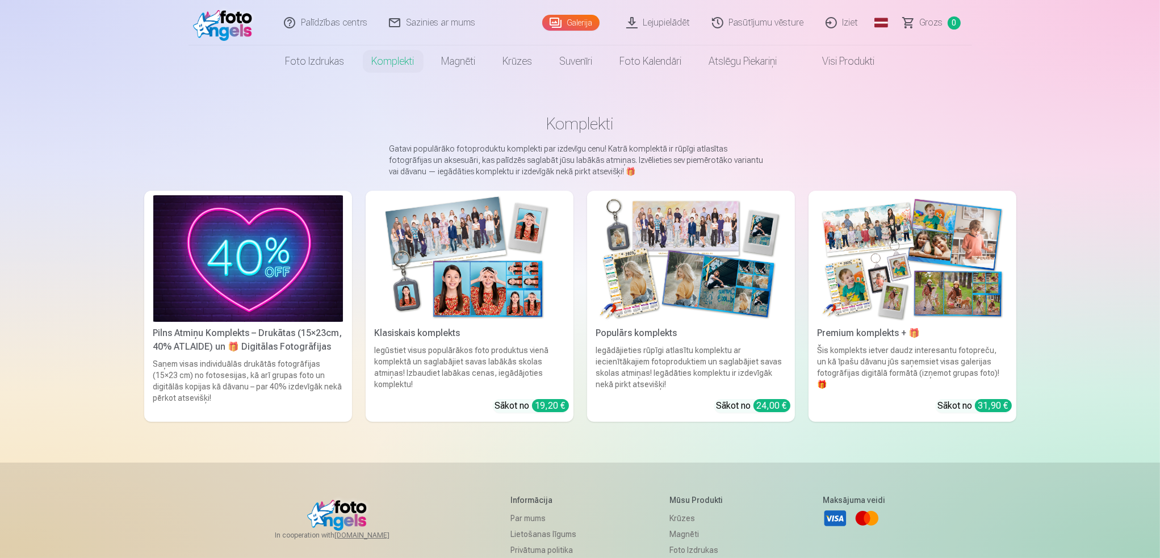
click at [508, 235] on img at bounding box center [470, 258] width 190 height 127
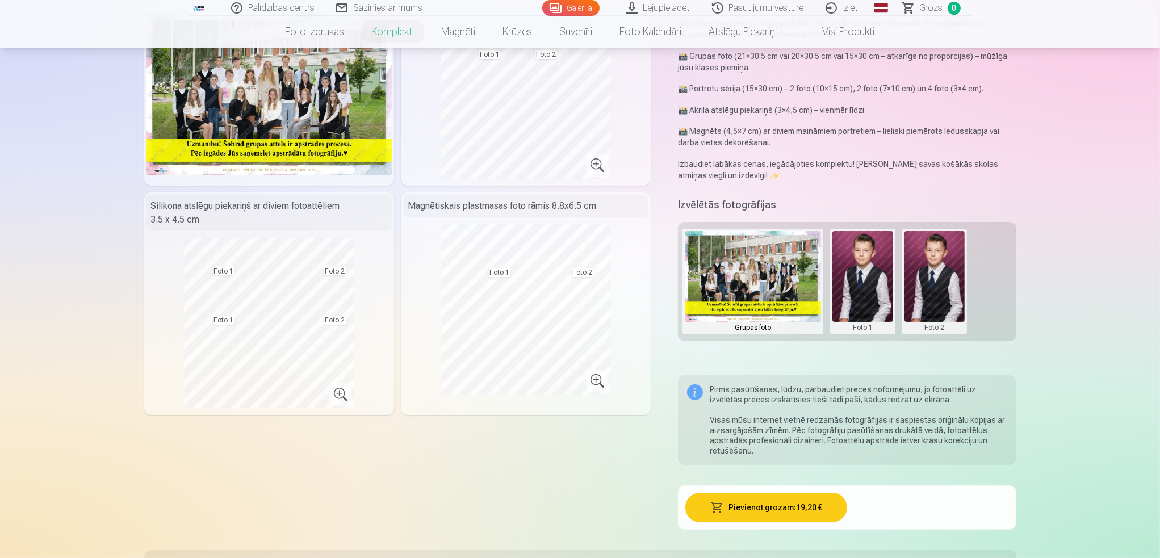
scroll to position [114, 0]
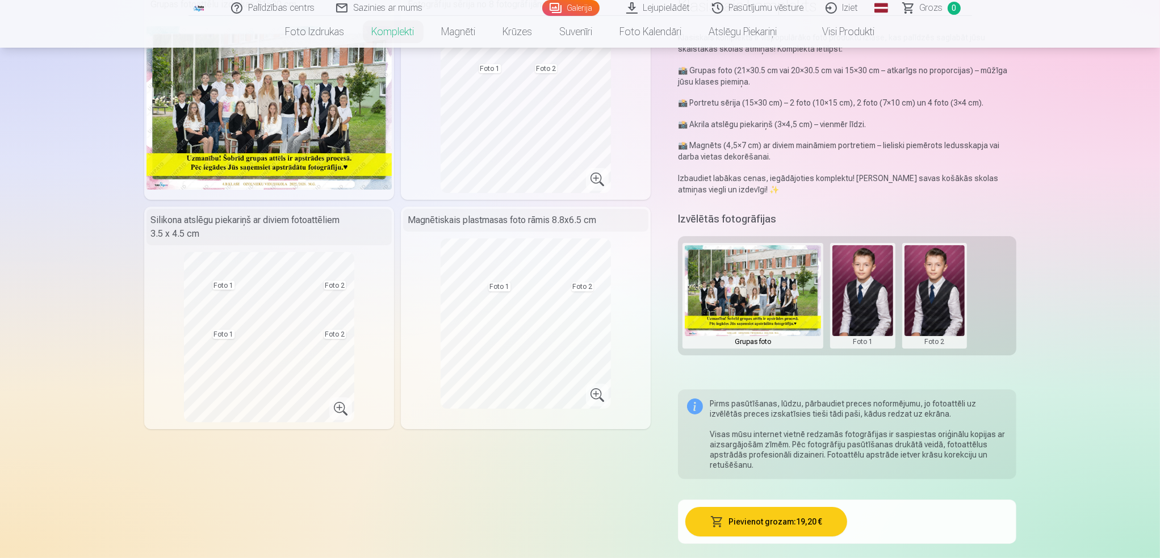
click at [846, 274] on button at bounding box center [862, 295] width 61 height 101
click at [866, 302] on button "Nomainiet foto" at bounding box center [863, 296] width 93 height 32
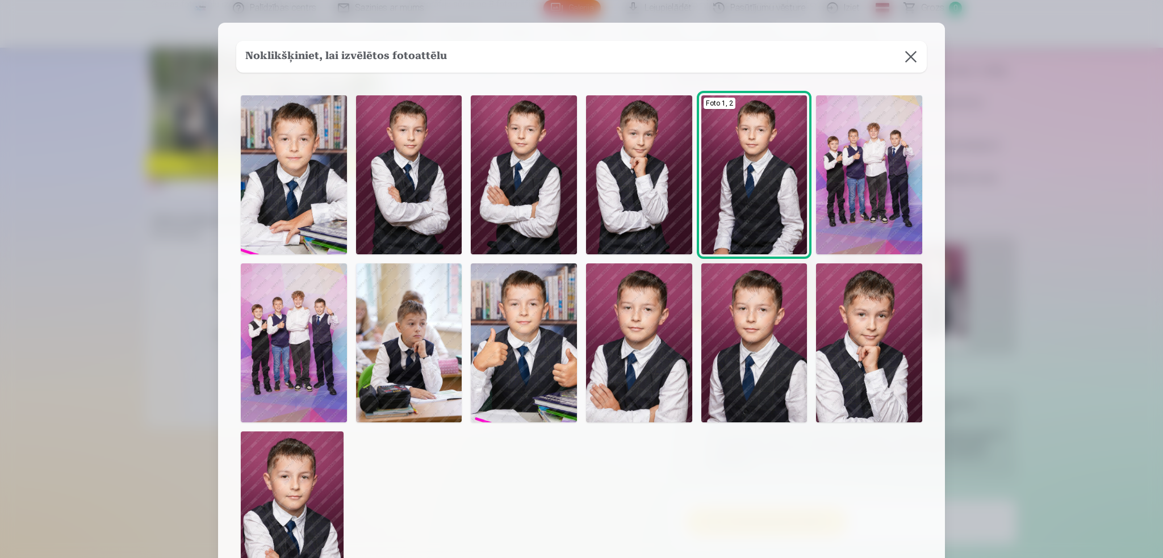
click at [788, 340] on img at bounding box center [754, 342] width 106 height 159
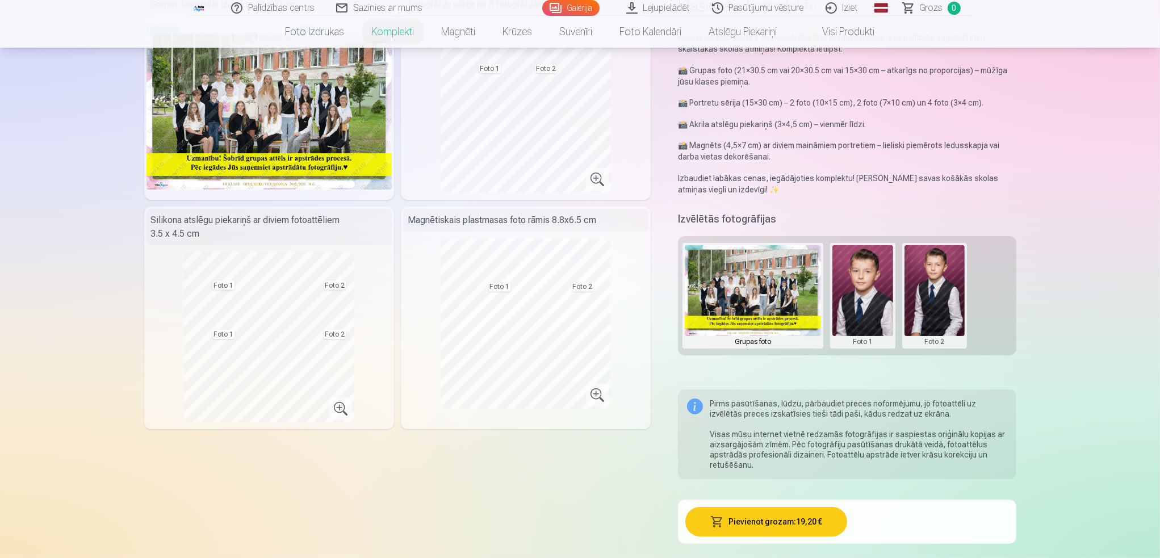
click at [940, 274] on button at bounding box center [935, 295] width 61 height 101
click at [950, 290] on button "Nomainiet foto" at bounding box center [934, 296] width 93 height 32
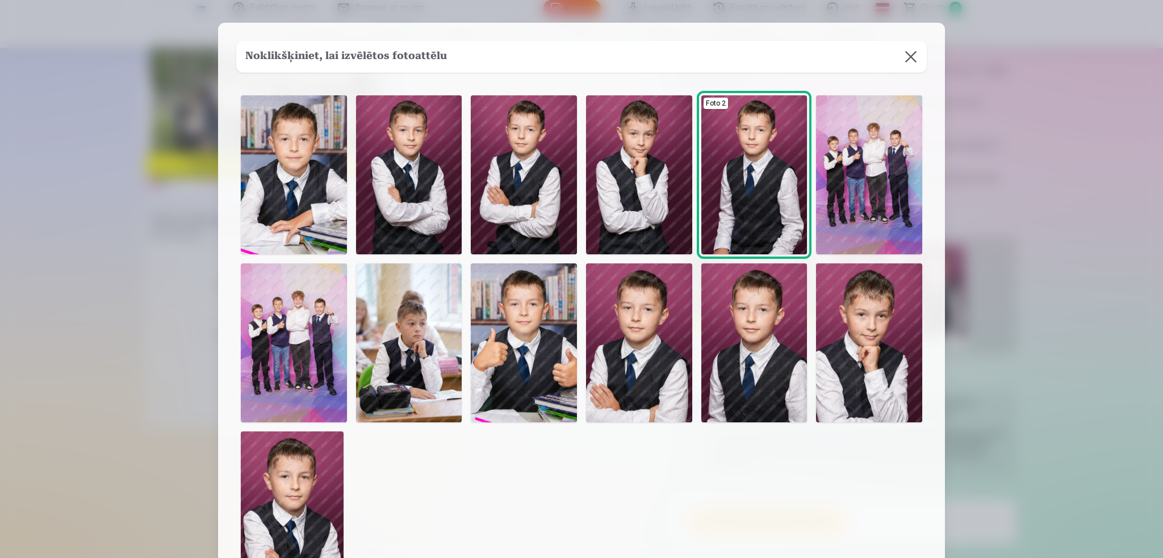
click at [828, 365] on img at bounding box center [869, 342] width 106 height 159
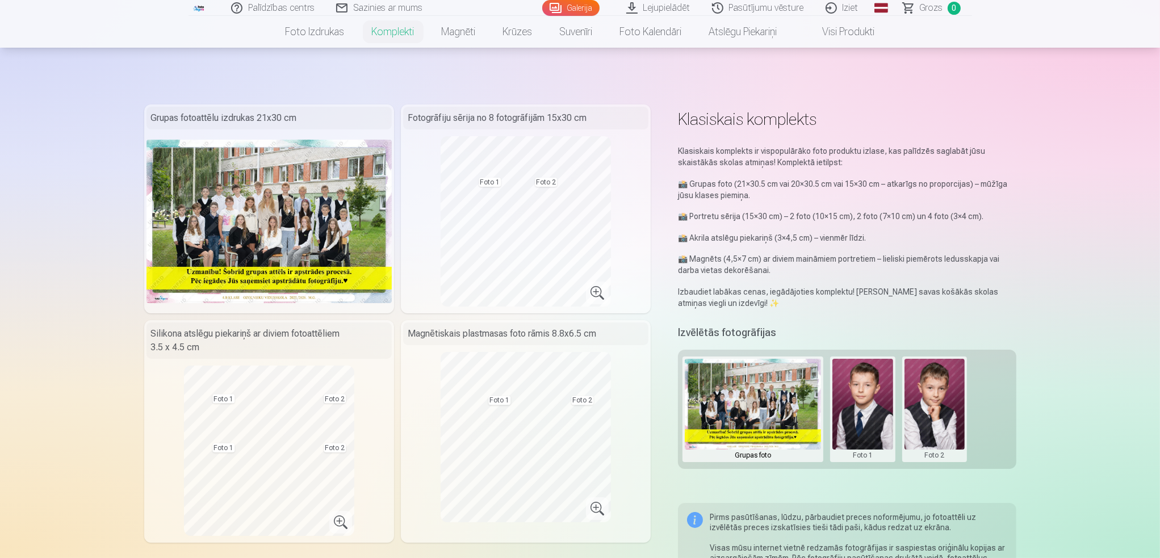
scroll to position [57, 0]
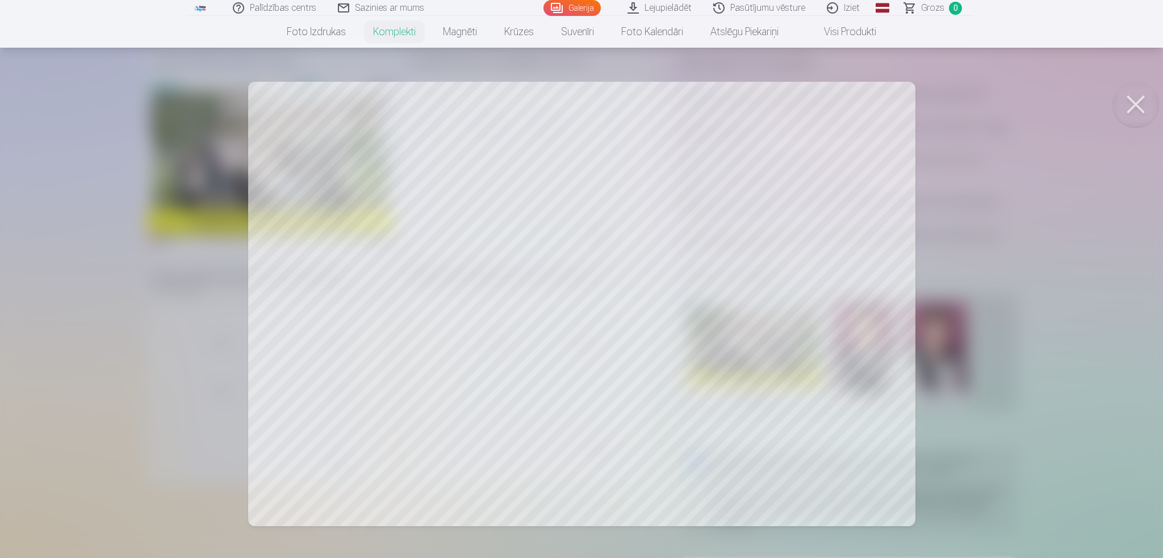
click at [1120, 104] on button at bounding box center [1135, 104] width 45 height 45
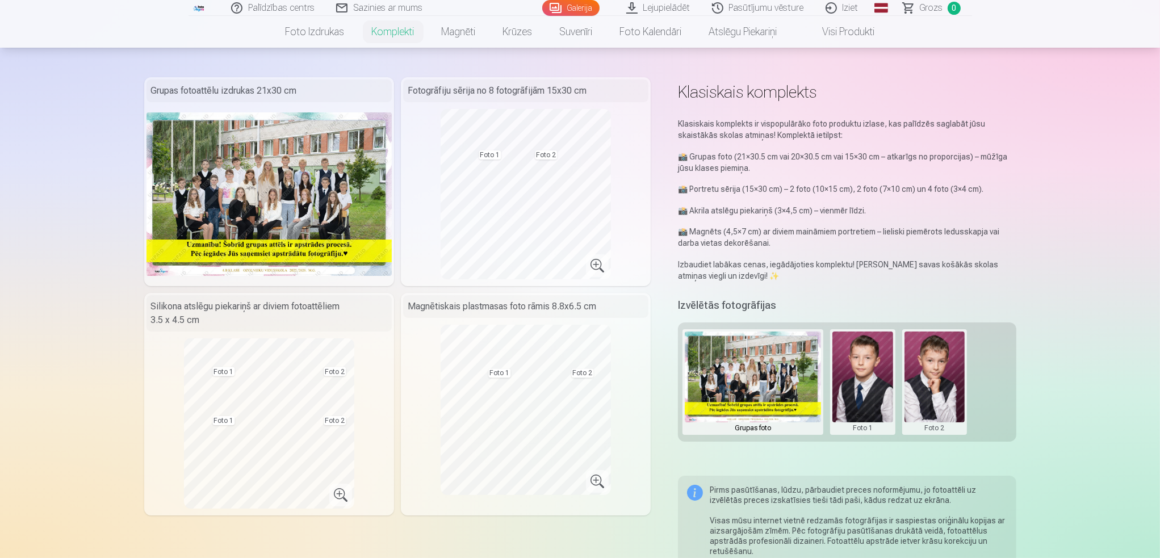
scroll to position [0, 0]
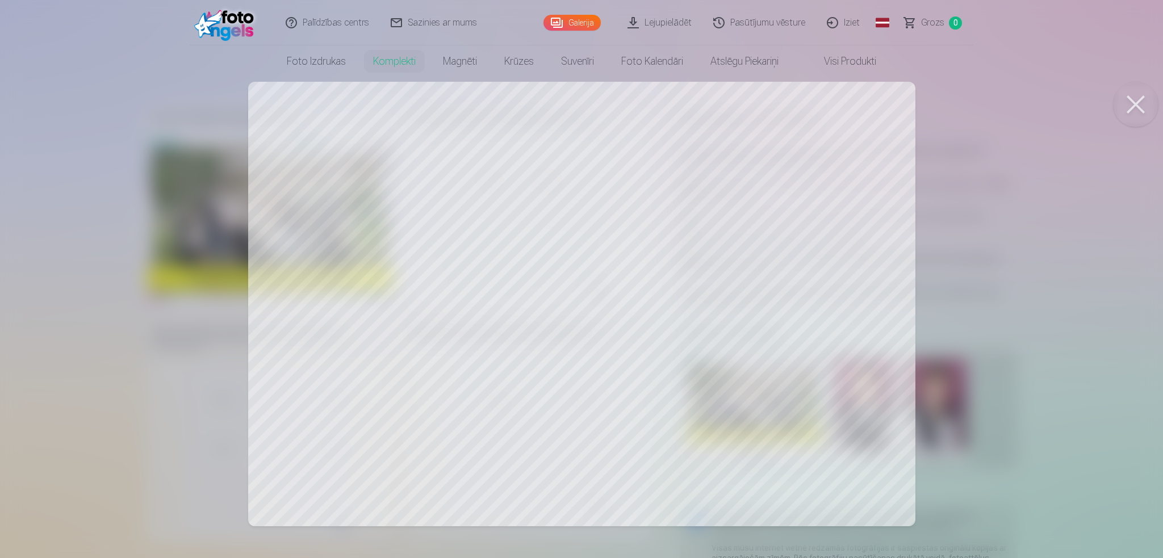
click at [475, 445] on div at bounding box center [581, 279] width 1163 height 558
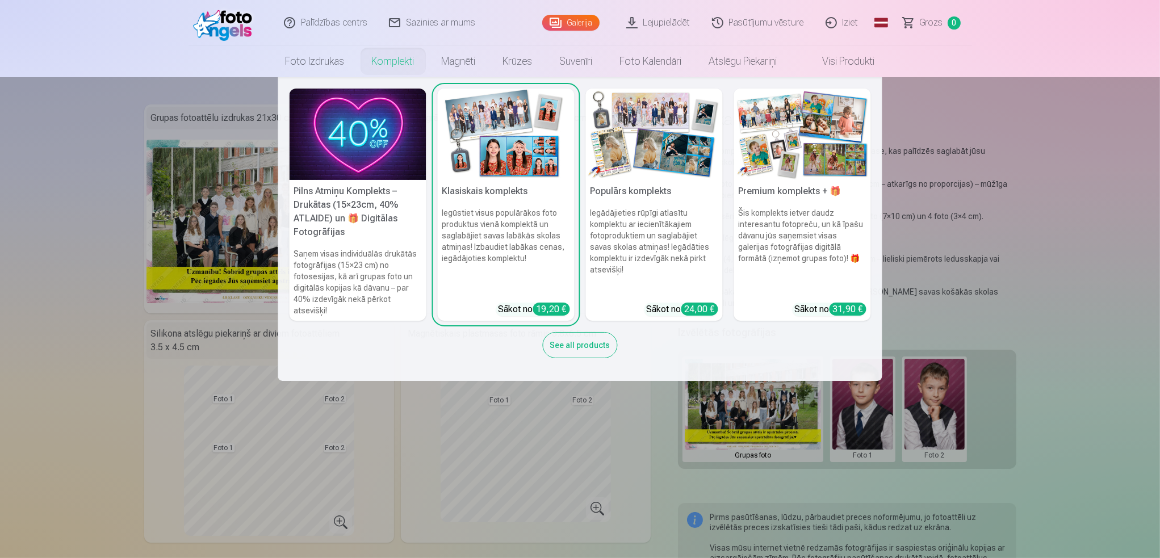
click at [394, 62] on link "Komplekti" at bounding box center [393, 61] width 70 height 32
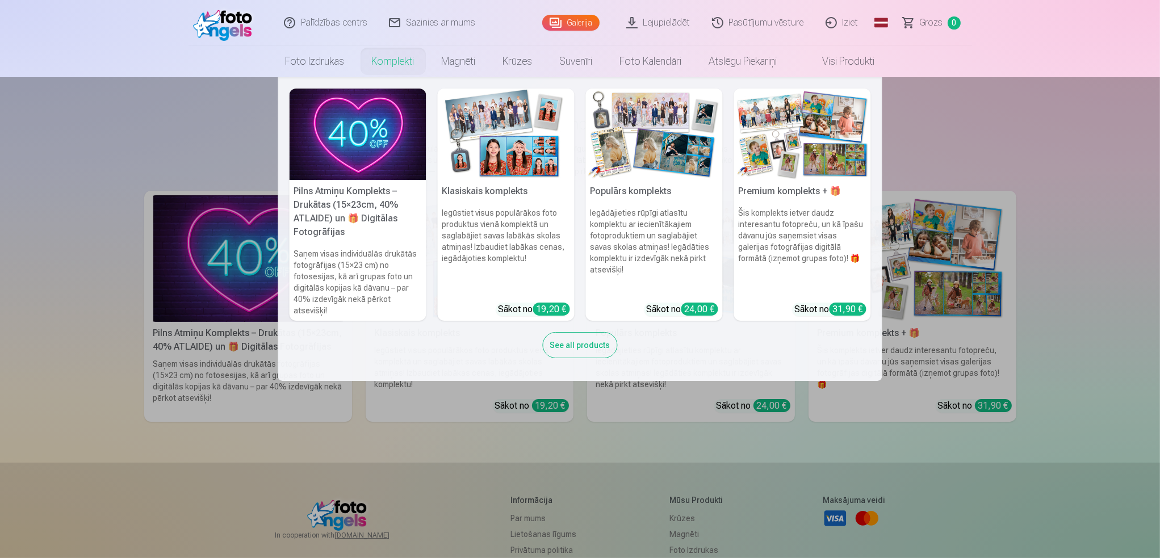
click at [671, 151] on img at bounding box center [654, 134] width 137 height 91
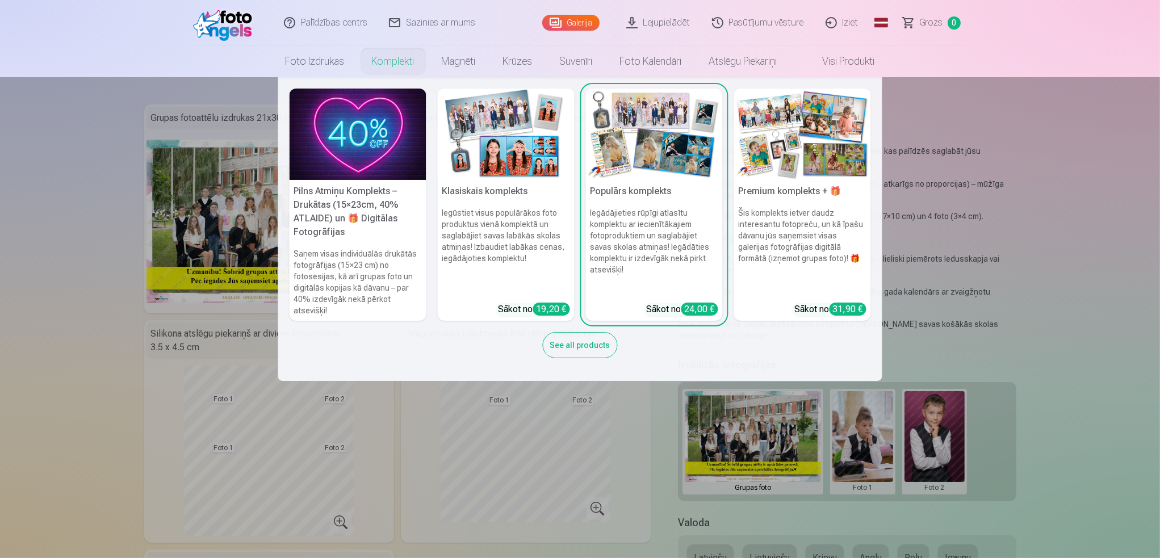
click at [349, 151] on img at bounding box center [358, 134] width 137 height 91
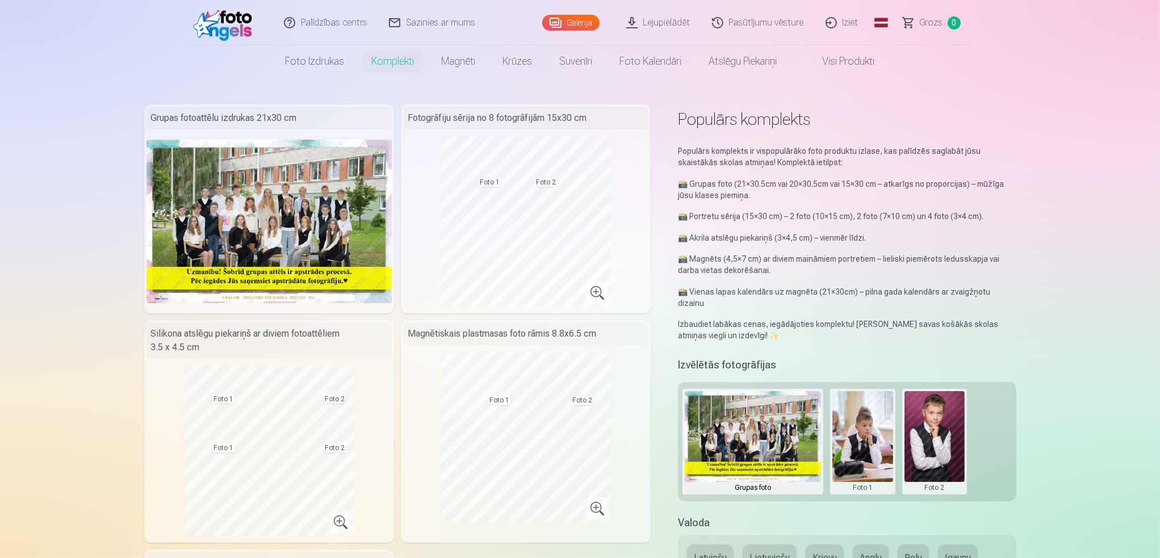
click at [844, 66] on link "Visi produkti" at bounding box center [840, 61] width 98 height 32
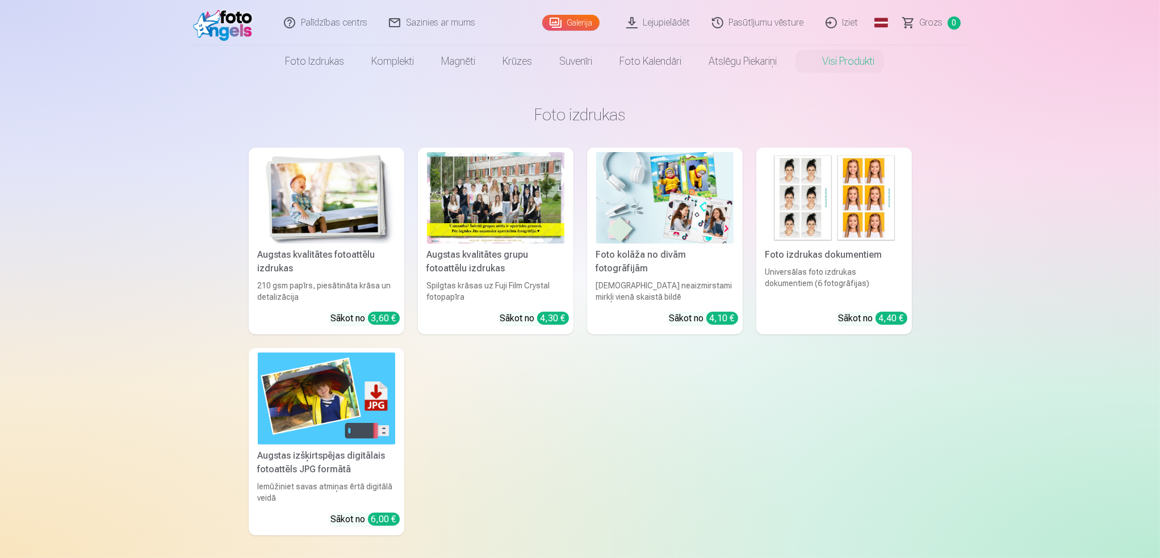
drag, startPoint x: 497, startPoint y: 227, endPoint x: 509, endPoint y: 222, distance: 12.2
